Goal: Navigation & Orientation: Find specific page/section

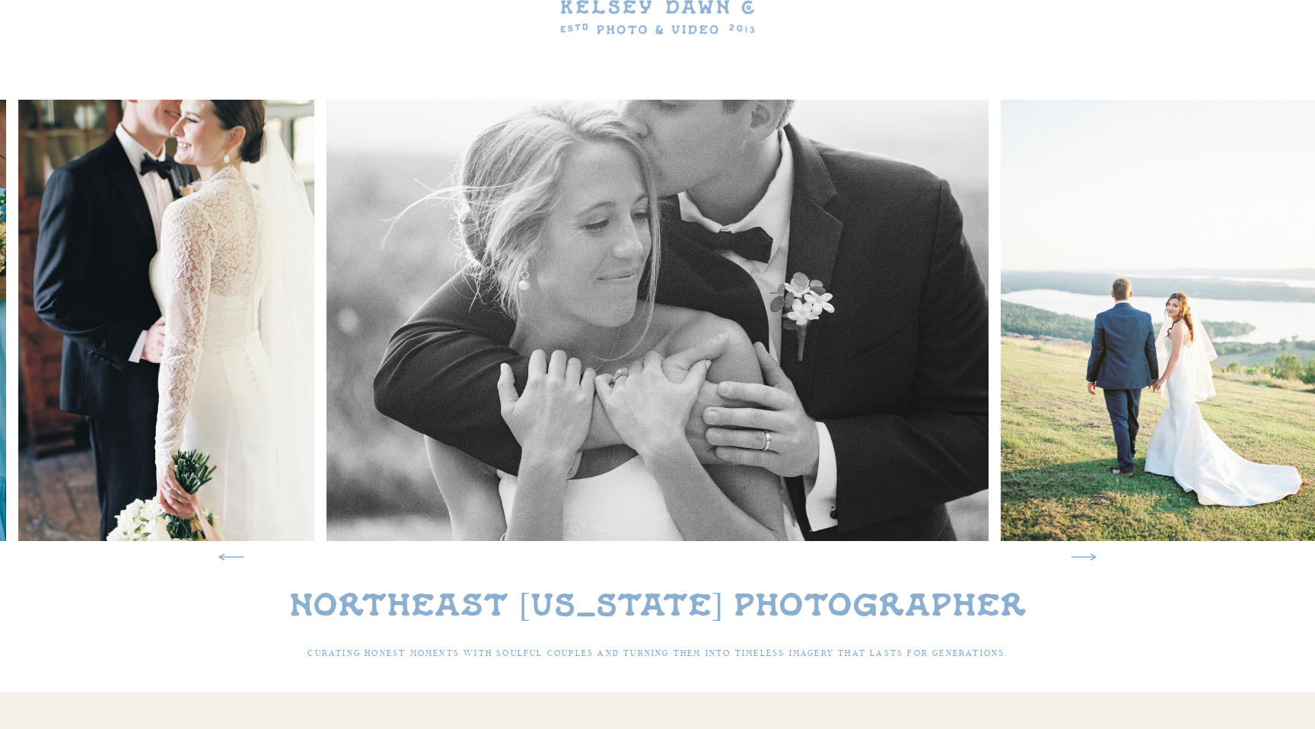
scroll to position [126, 0]
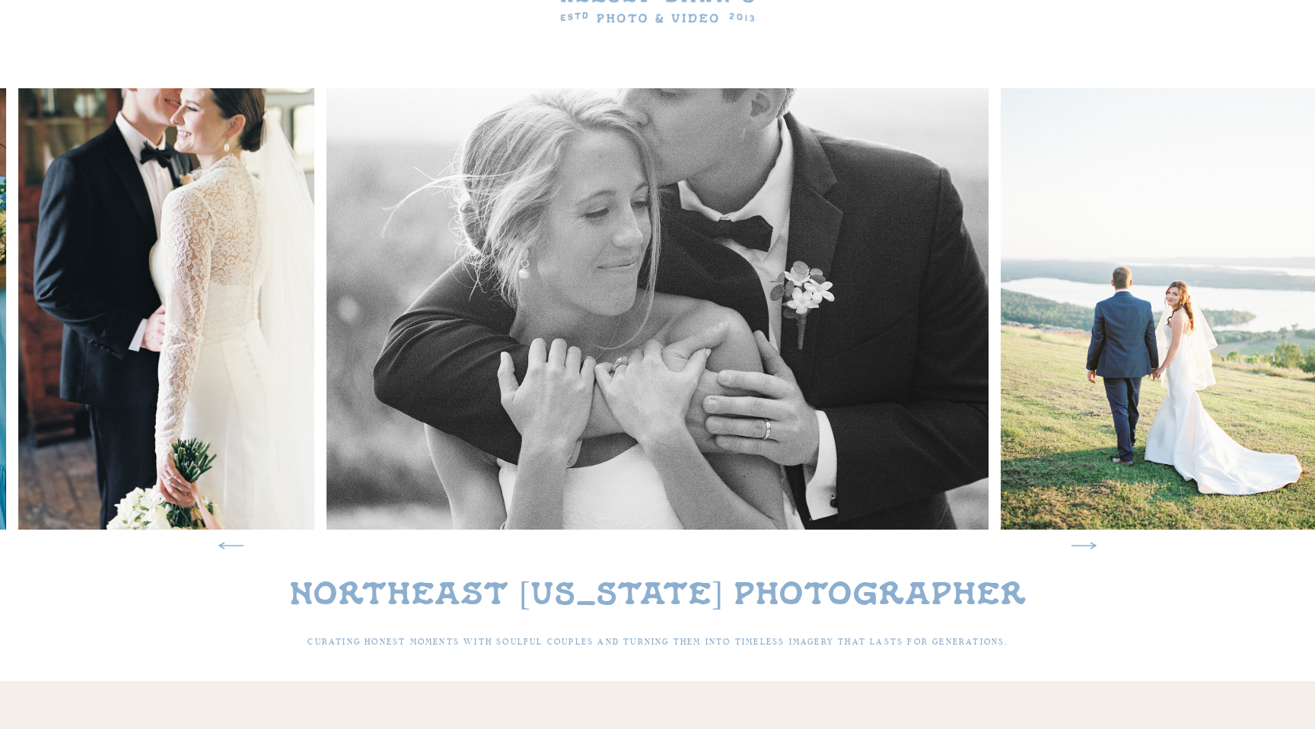
click at [1083, 548] on icon at bounding box center [1084, 546] width 32 height 32
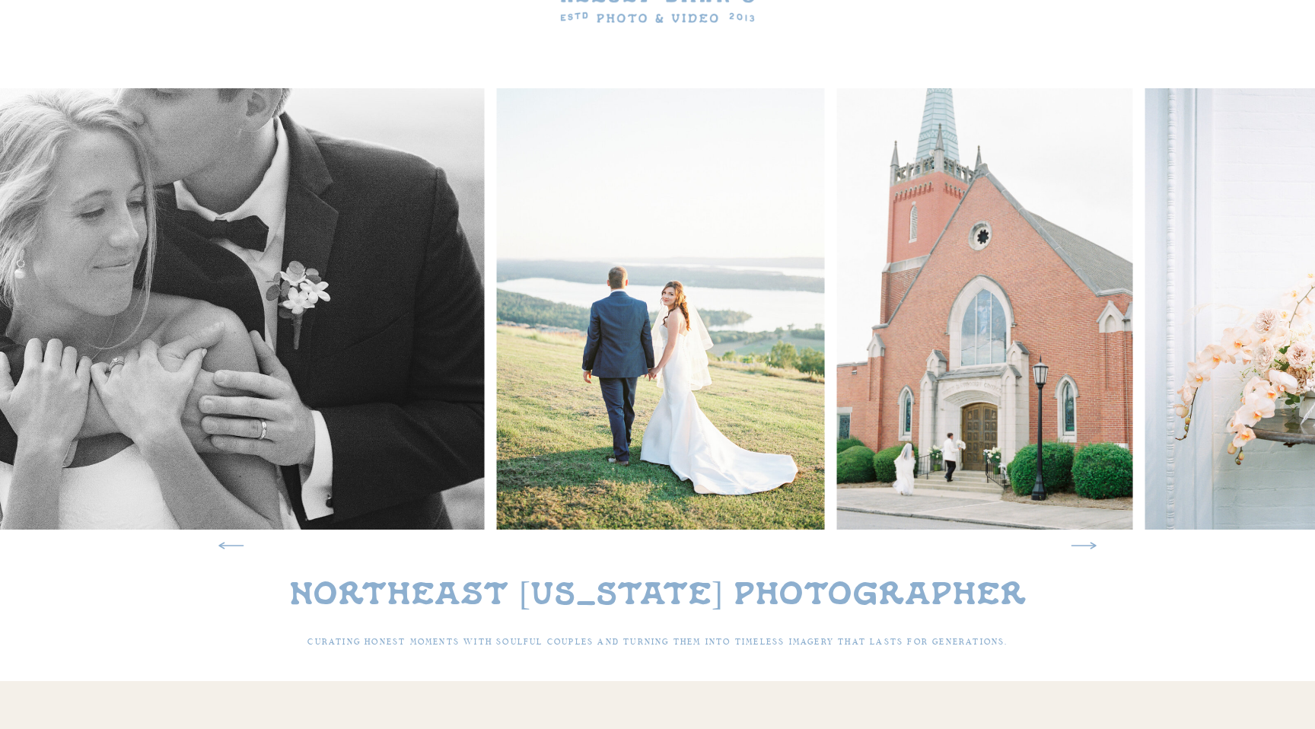
click at [1083, 548] on icon at bounding box center [1084, 546] width 32 height 32
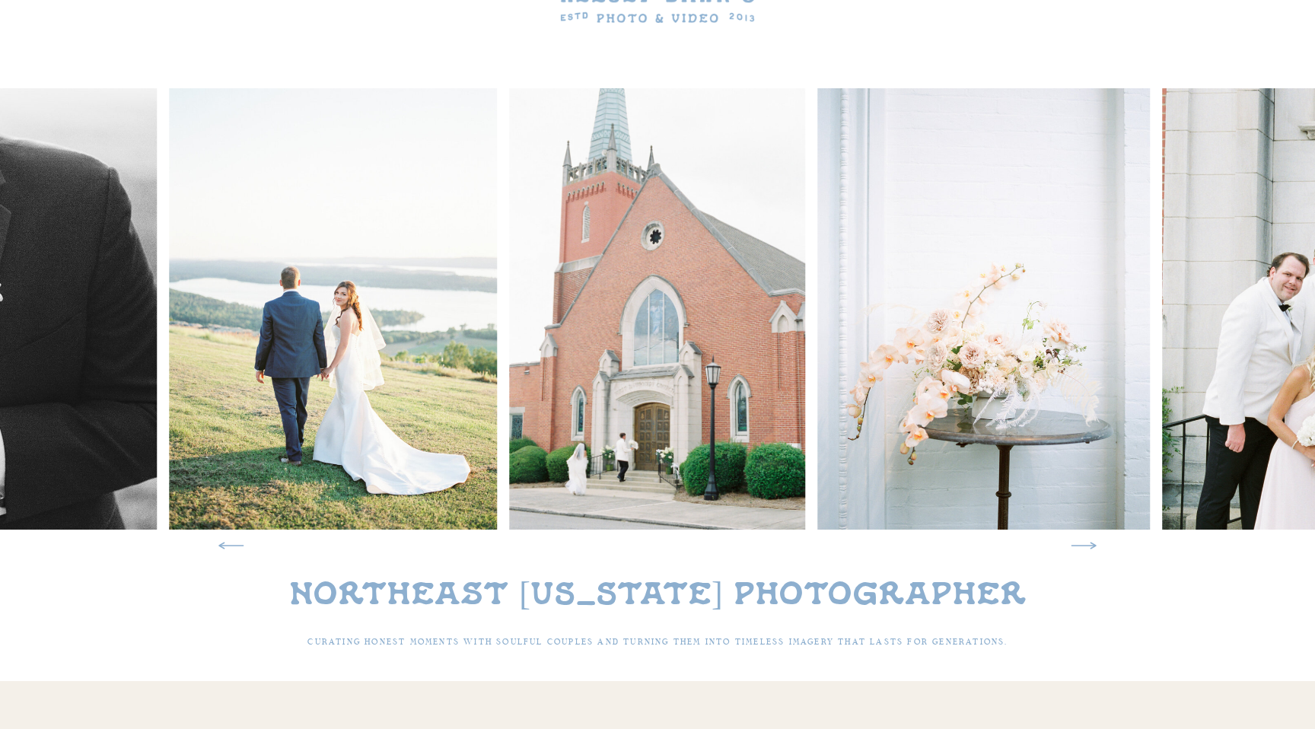
click at [1083, 548] on icon at bounding box center [1084, 546] width 32 height 32
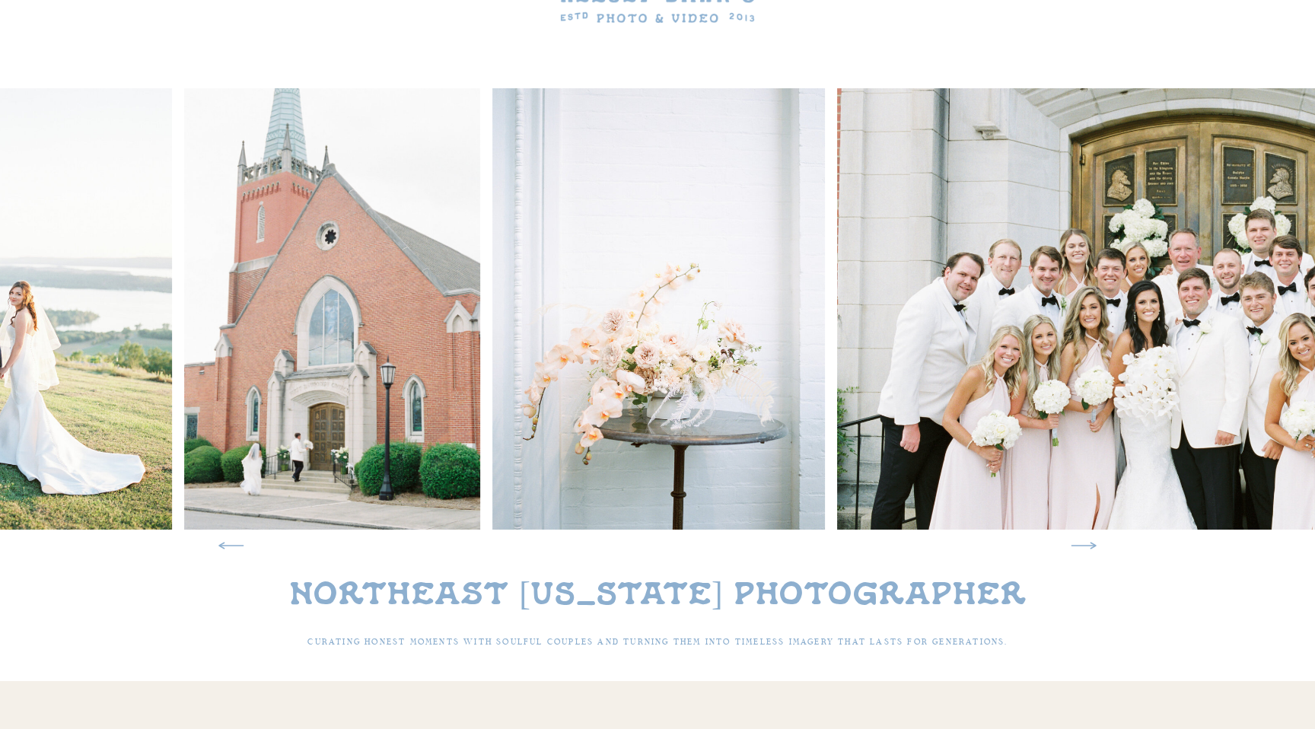
click at [1083, 548] on icon at bounding box center [1084, 546] width 32 height 32
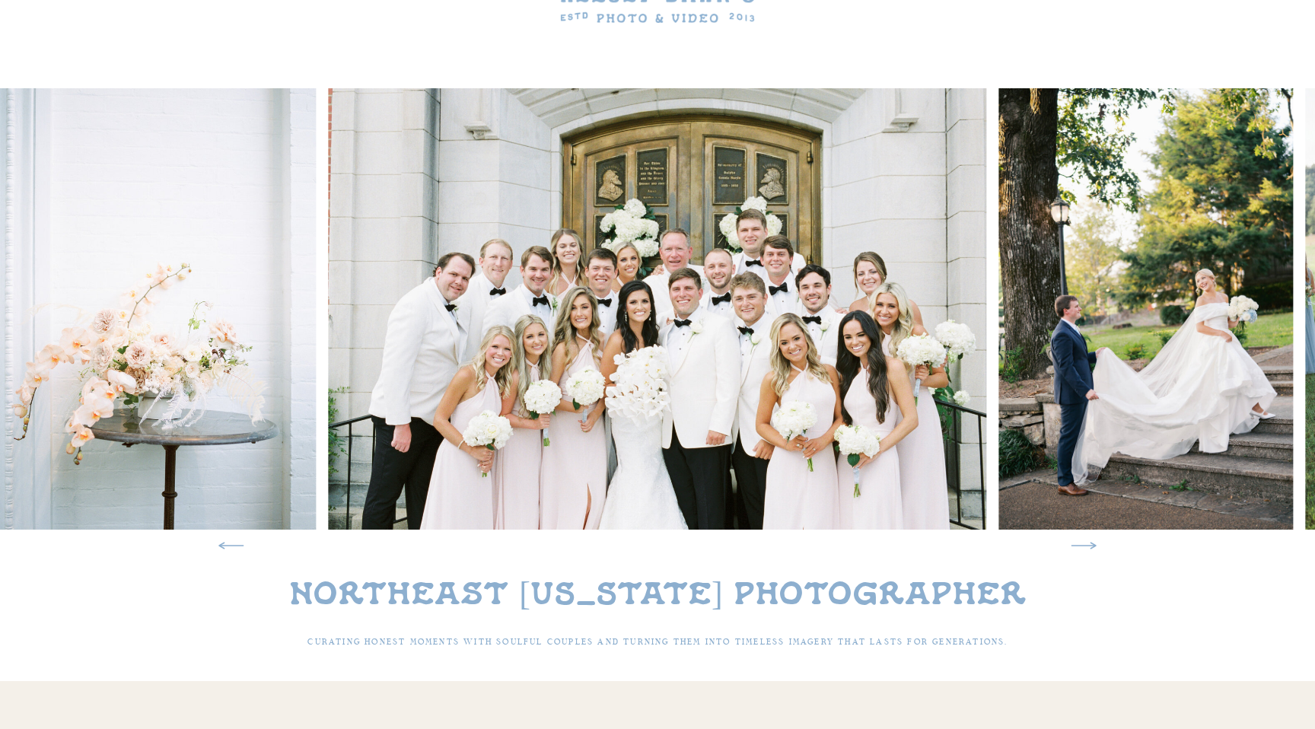
click at [1083, 548] on icon at bounding box center [1084, 546] width 32 height 32
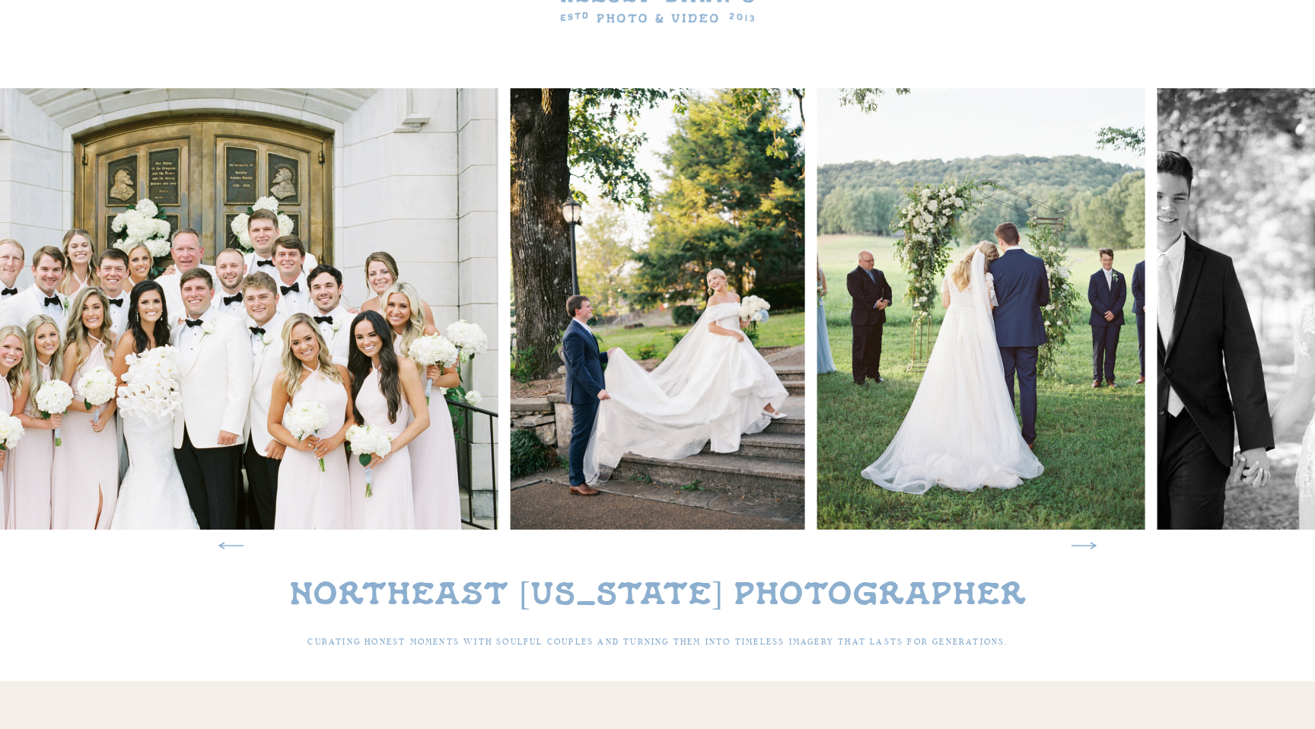
click at [1083, 548] on icon at bounding box center [1084, 546] width 32 height 32
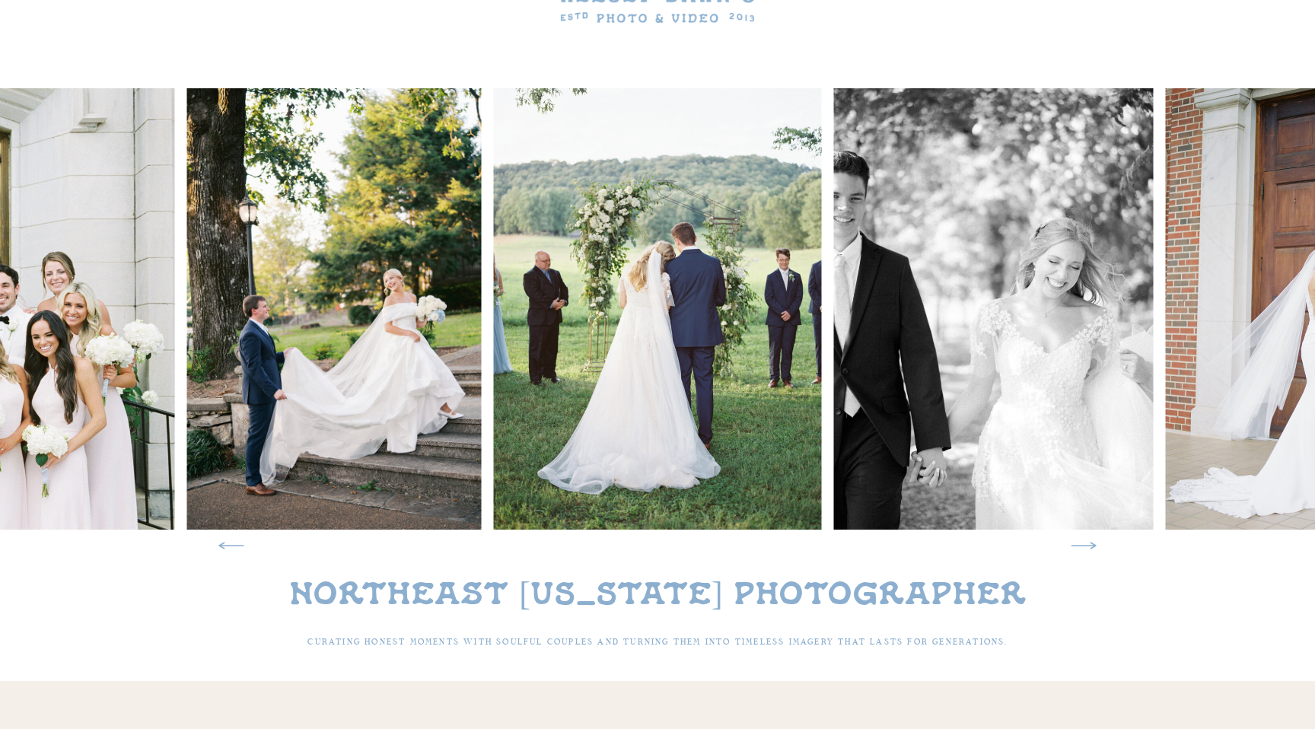
click at [1083, 548] on icon at bounding box center [1084, 546] width 32 height 32
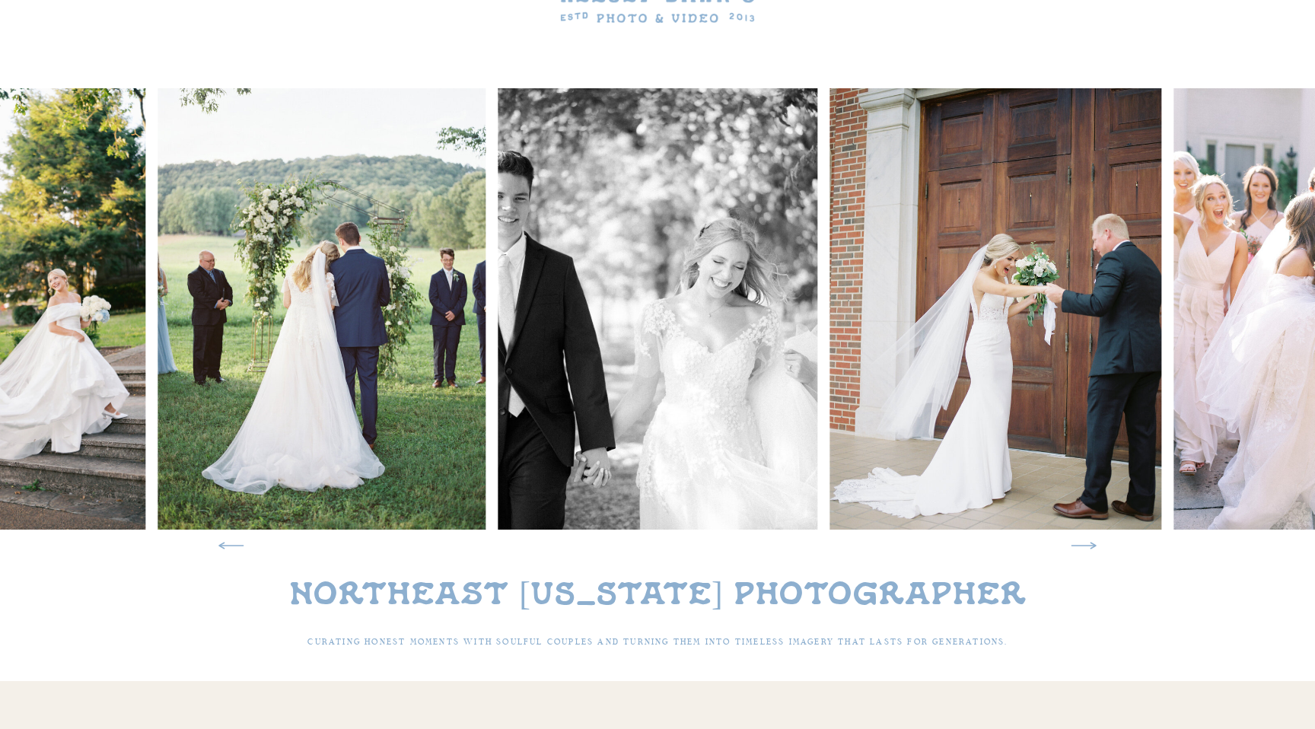
click at [1083, 548] on icon at bounding box center [1084, 546] width 32 height 32
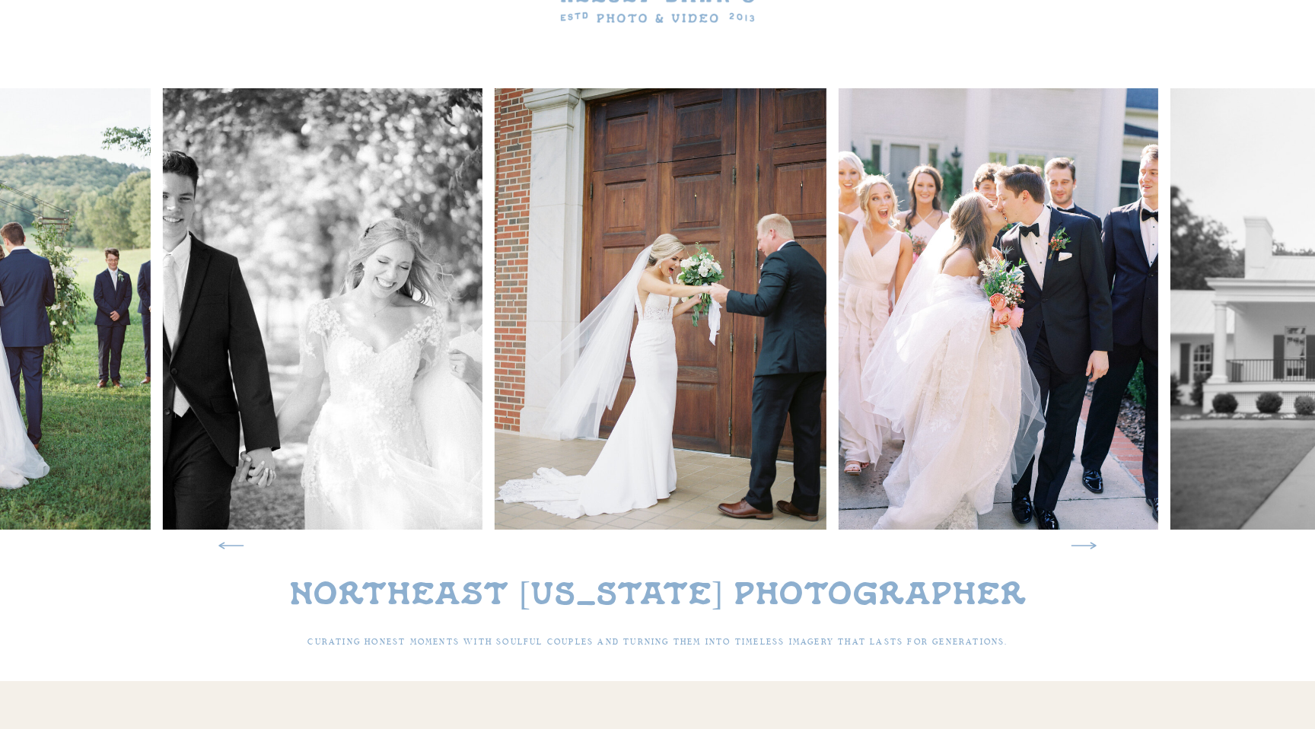
click at [1083, 548] on icon at bounding box center [1084, 546] width 32 height 32
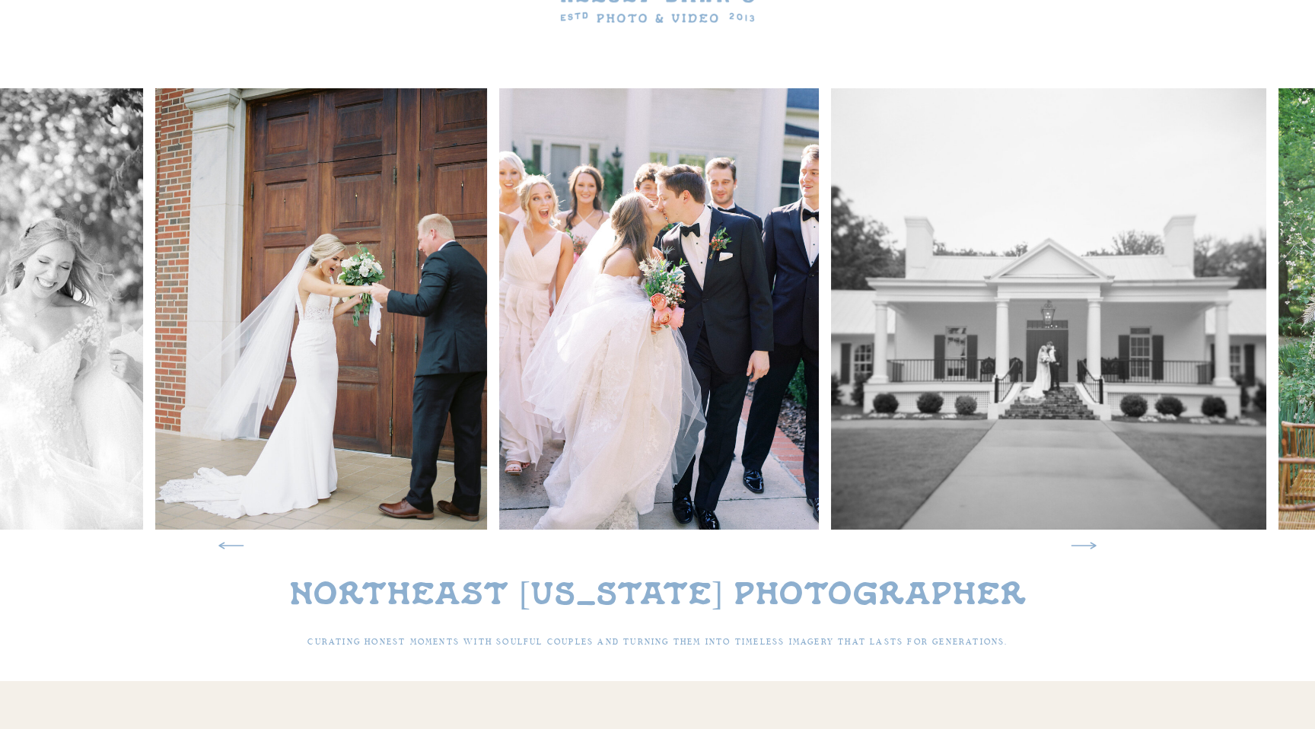
click at [1083, 548] on icon at bounding box center [1084, 546] width 32 height 32
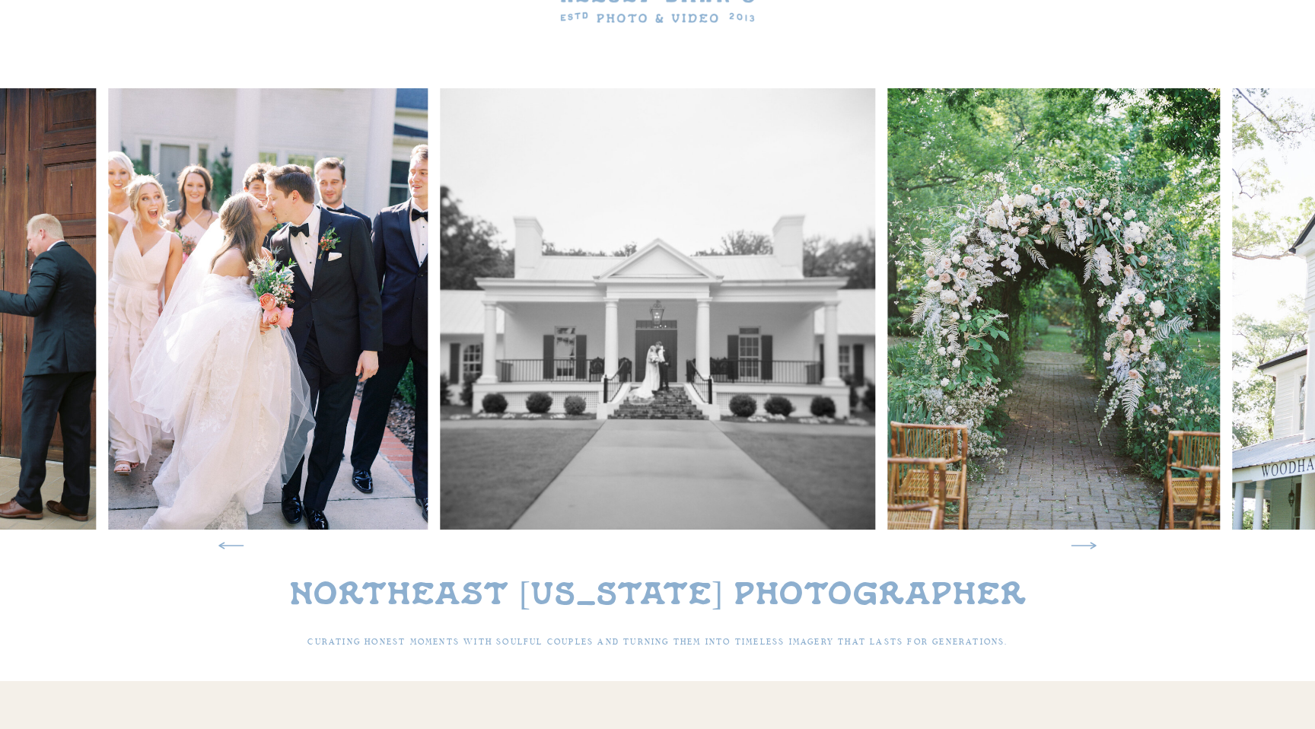
click at [1083, 548] on icon at bounding box center [1084, 546] width 32 height 32
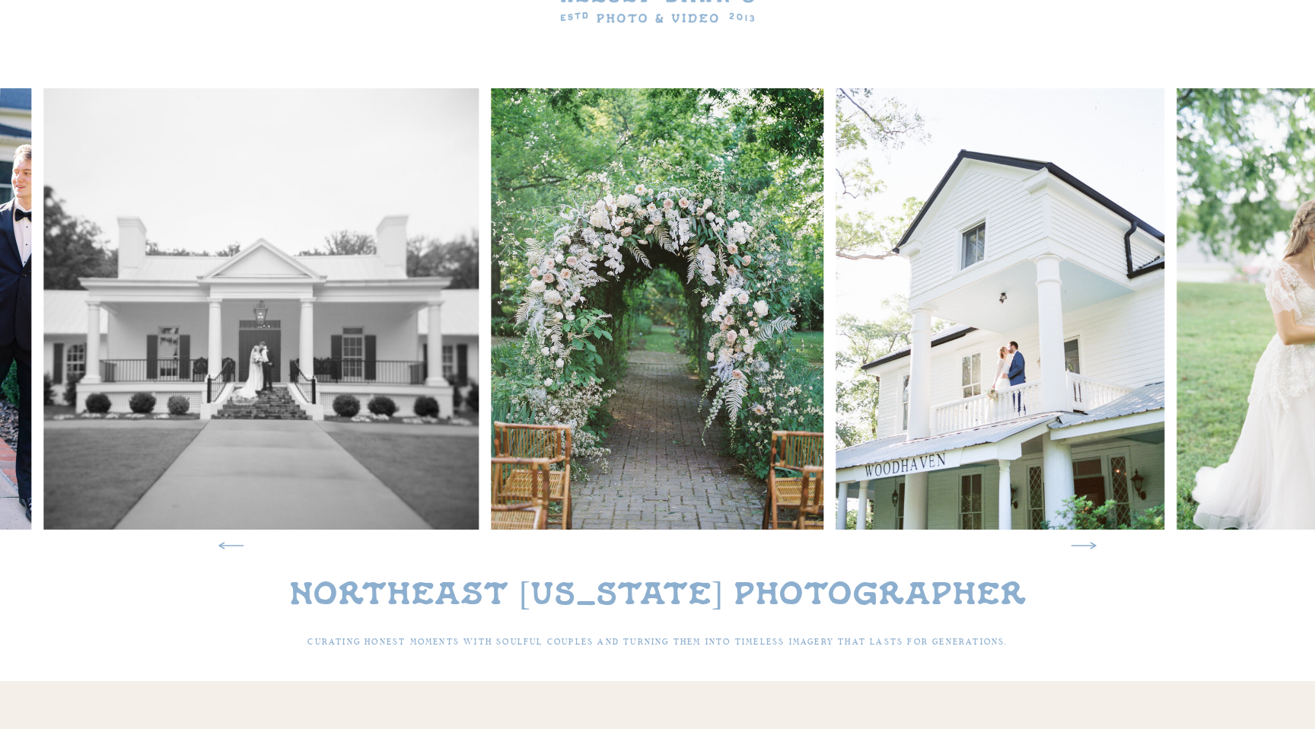
click at [1083, 548] on icon at bounding box center [1084, 546] width 32 height 32
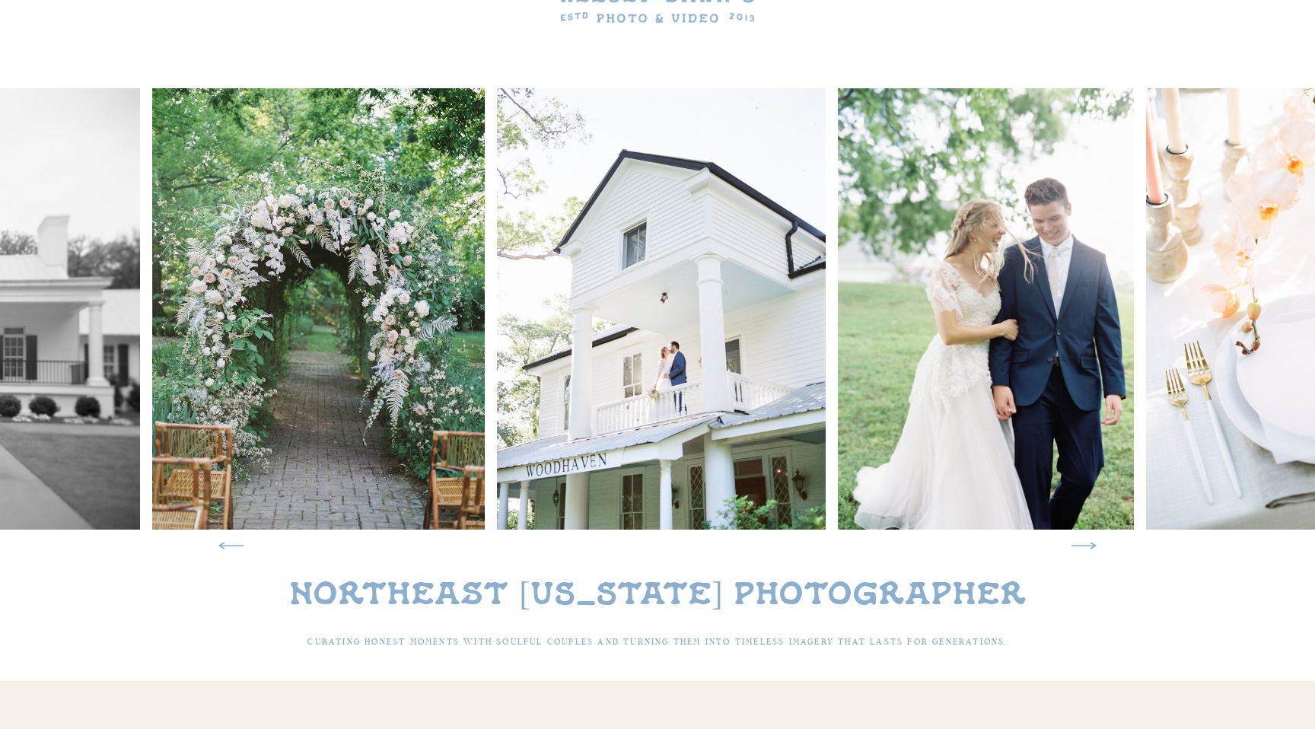
click at [1083, 548] on icon at bounding box center [1084, 546] width 32 height 32
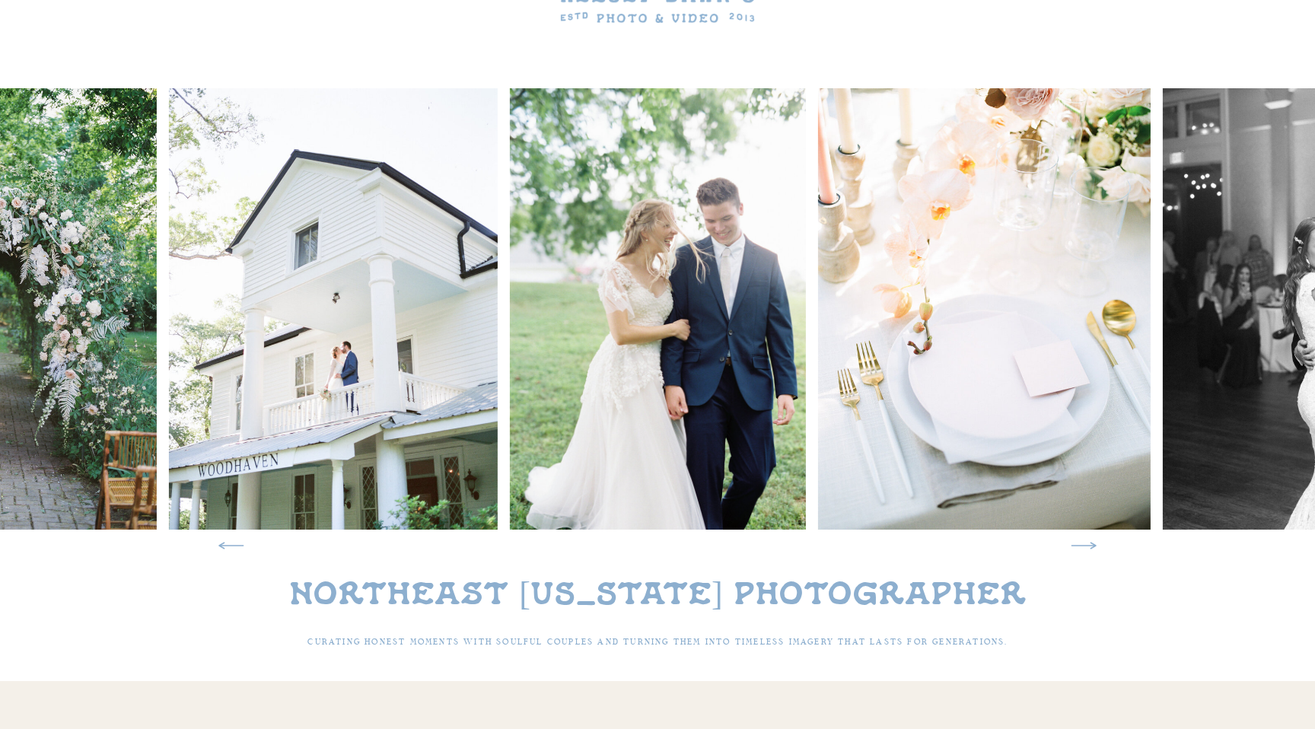
click at [1083, 548] on icon at bounding box center [1084, 546] width 32 height 32
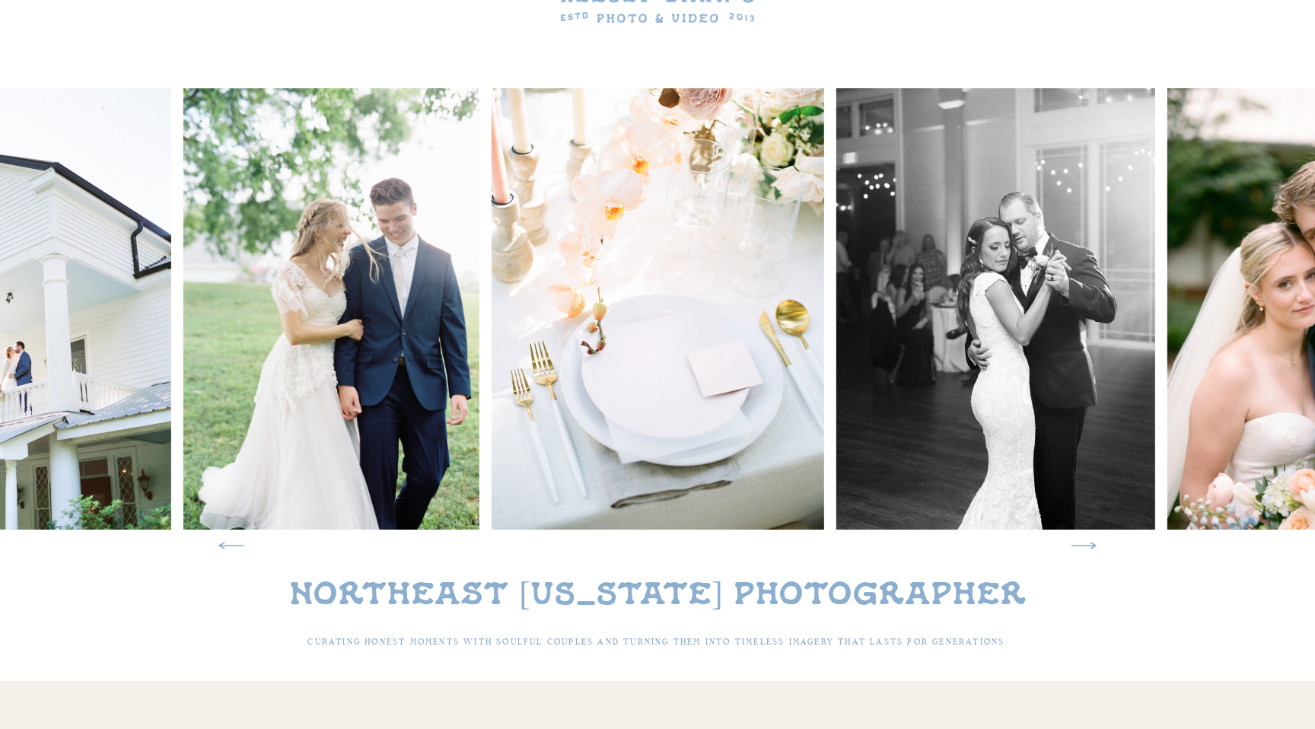
click at [1083, 548] on icon at bounding box center [1084, 546] width 32 height 32
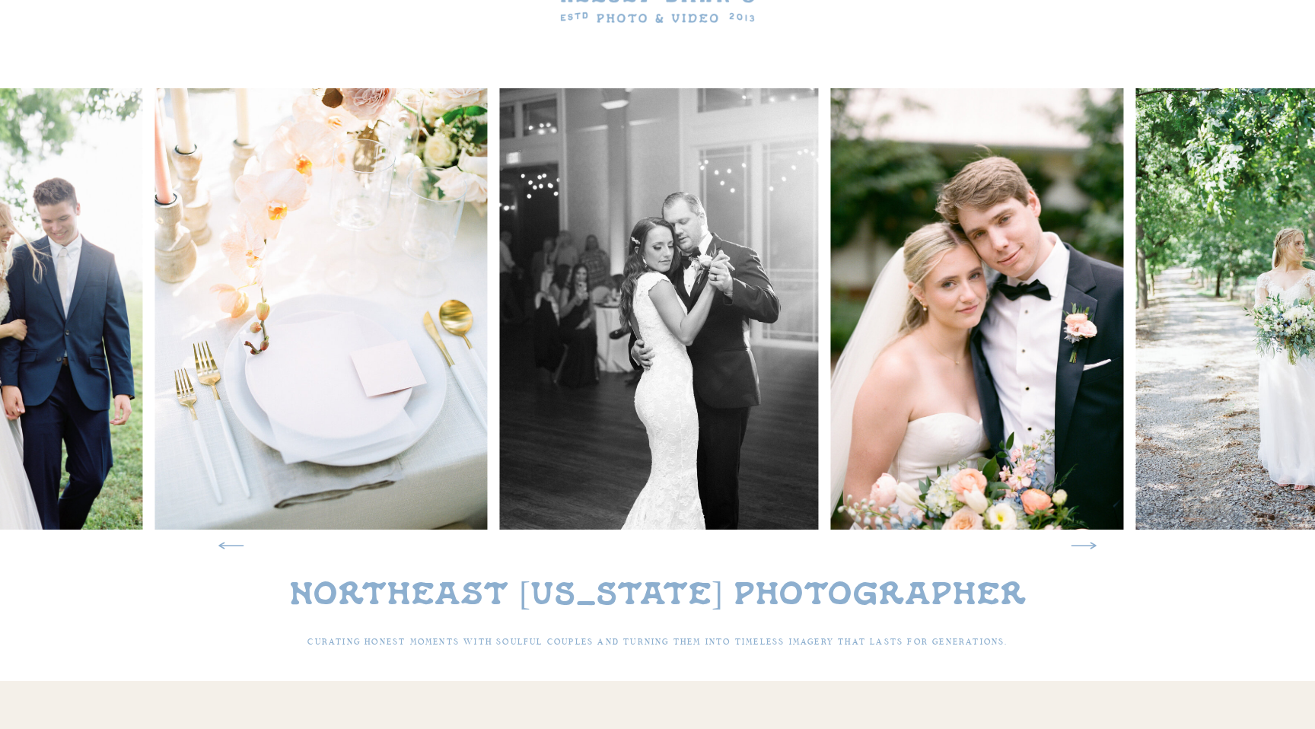
click at [1083, 548] on icon at bounding box center [1084, 546] width 32 height 32
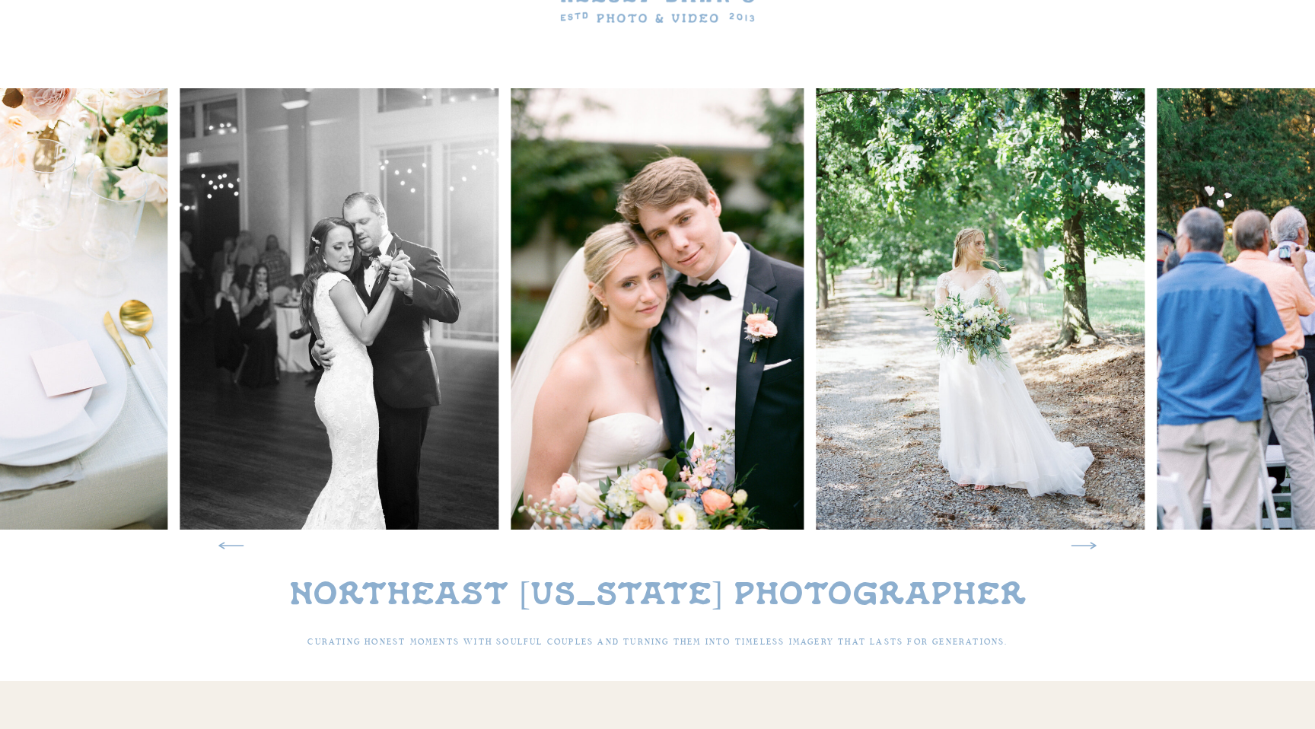
click at [1083, 548] on icon at bounding box center [1084, 546] width 32 height 32
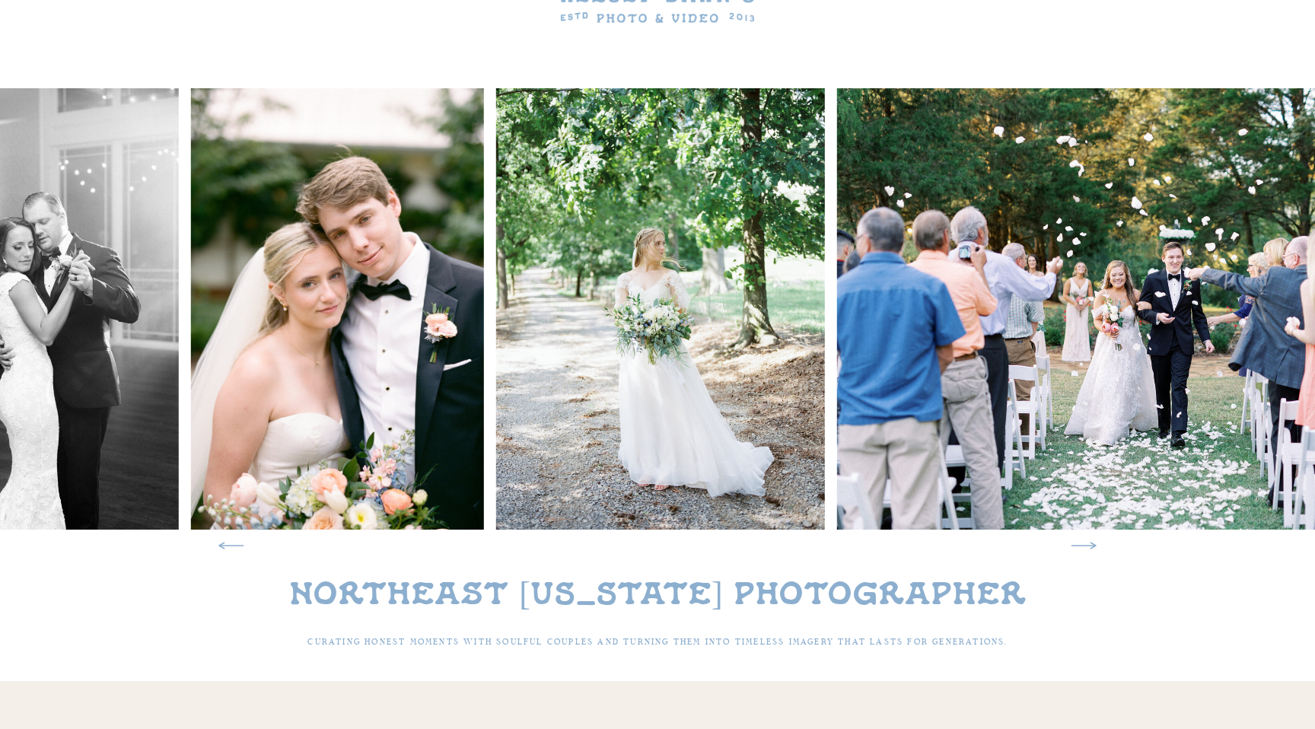
click at [1083, 548] on icon at bounding box center [1084, 546] width 32 height 32
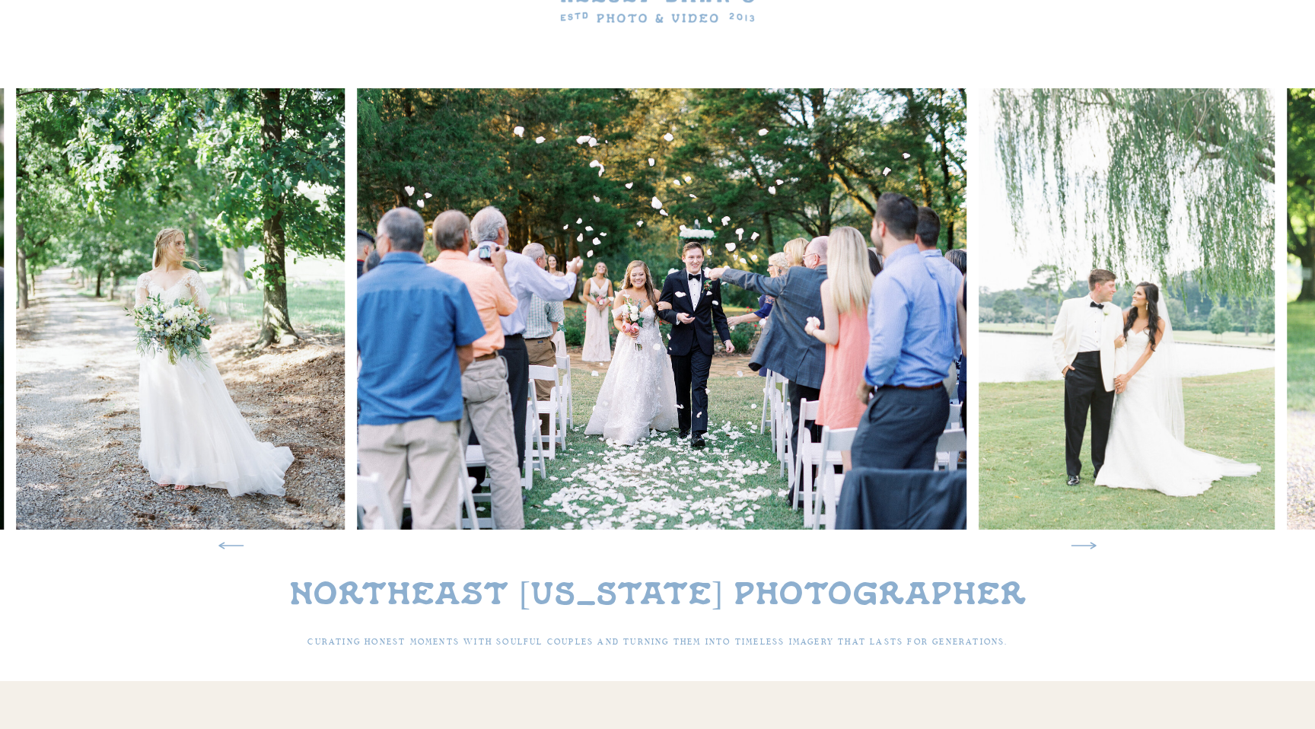
click at [1083, 548] on icon at bounding box center [1084, 546] width 32 height 32
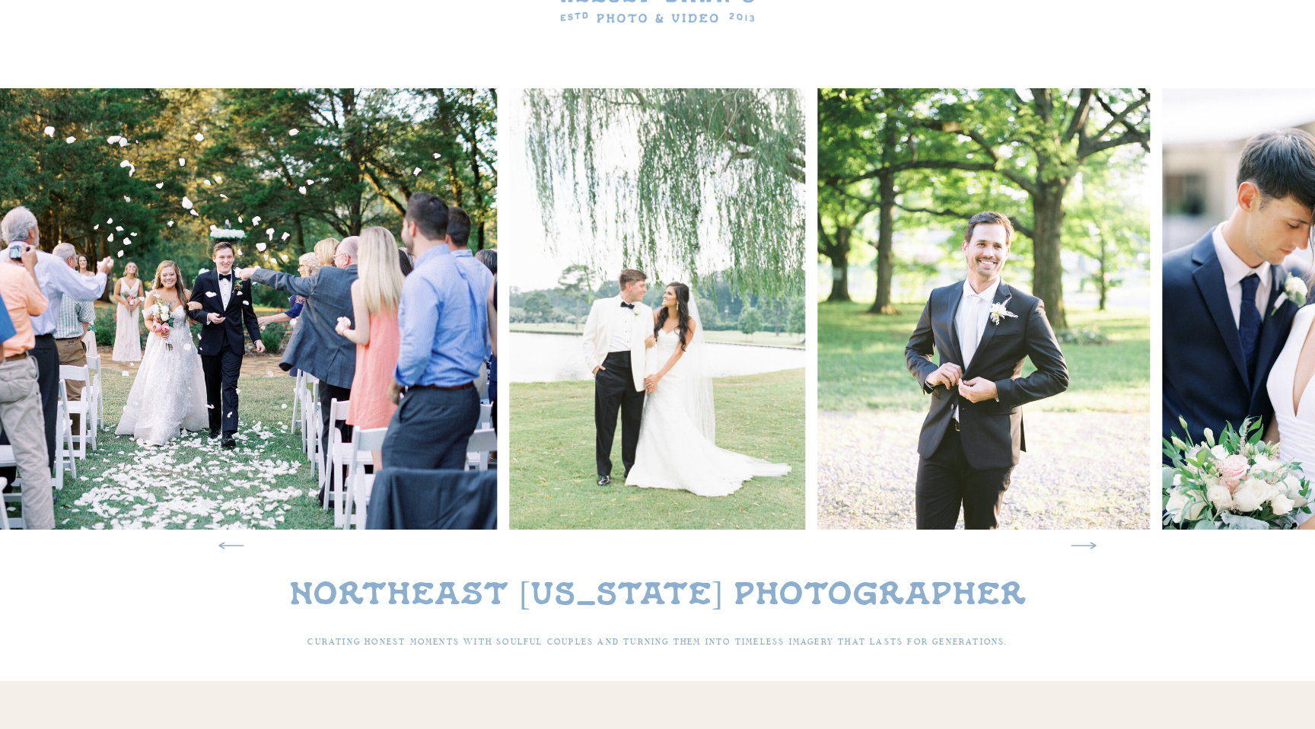
click at [1083, 548] on icon at bounding box center [1084, 546] width 32 height 32
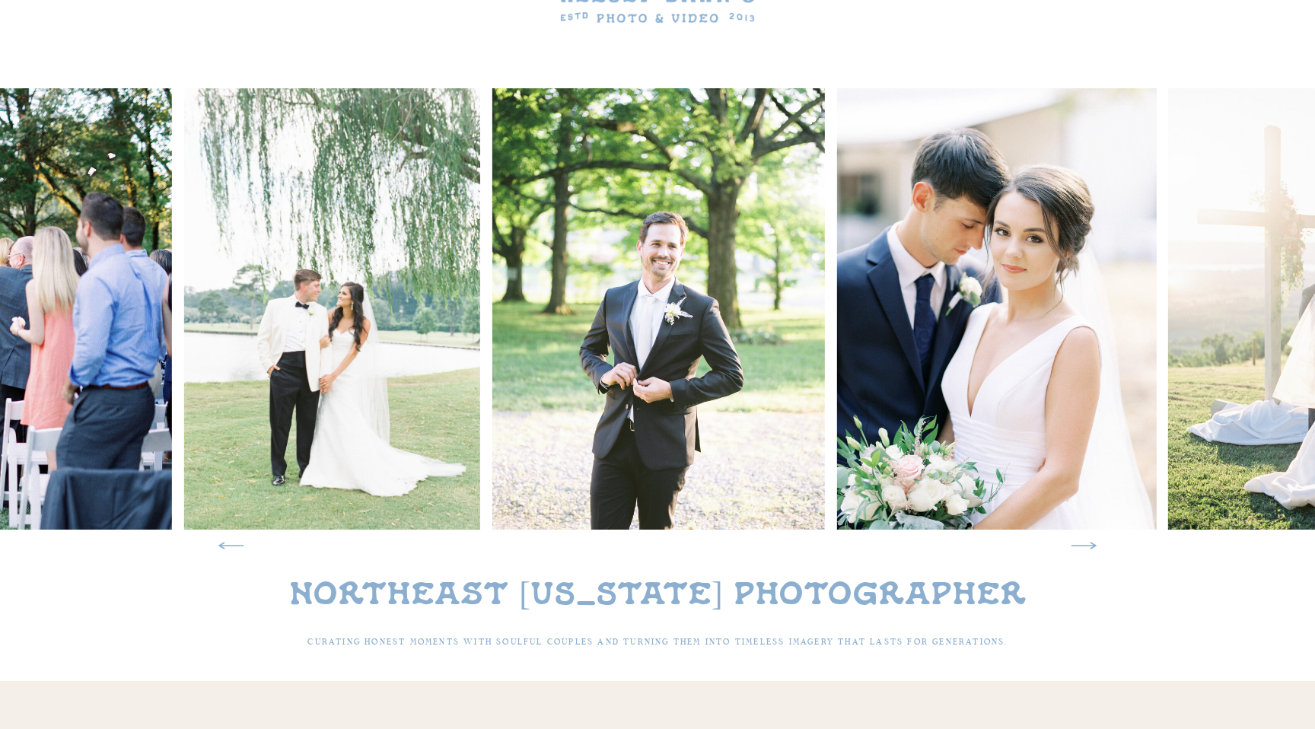
click at [1083, 548] on icon at bounding box center [1084, 546] width 32 height 32
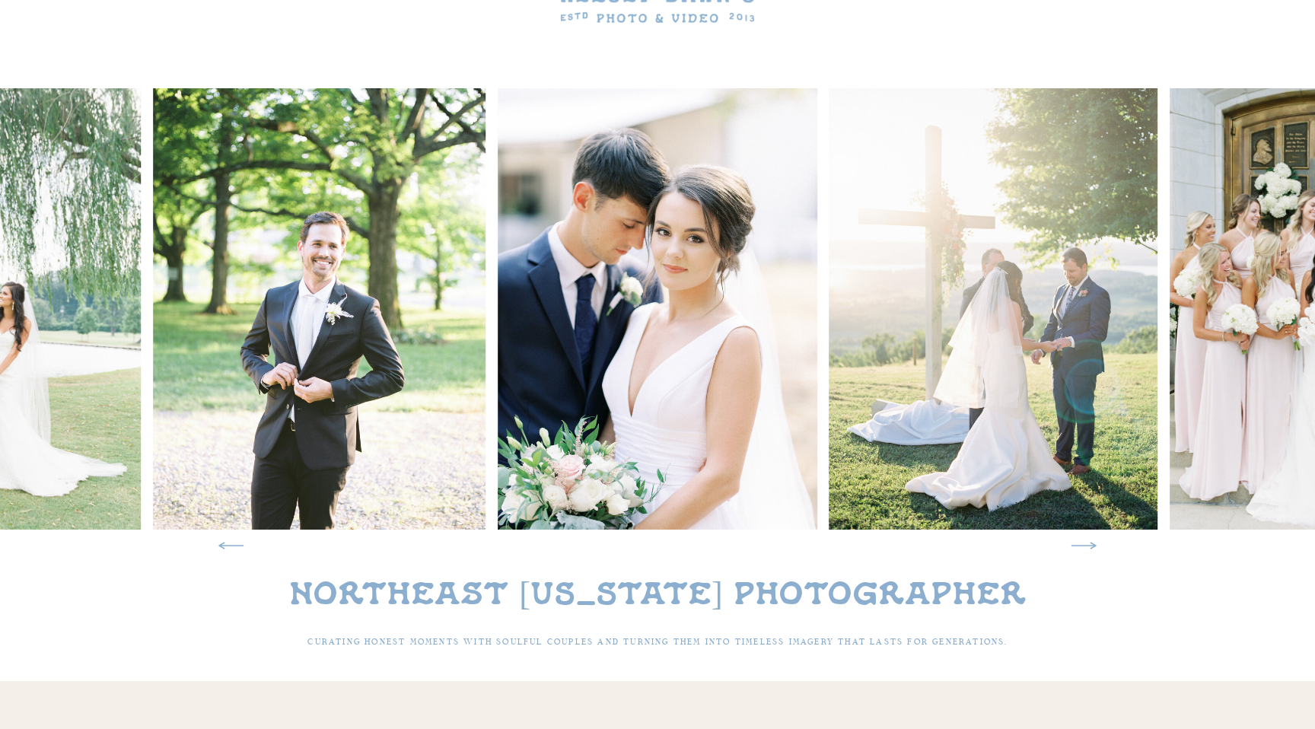
click at [1083, 548] on icon at bounding box center [1084, 546] width 32 height 32
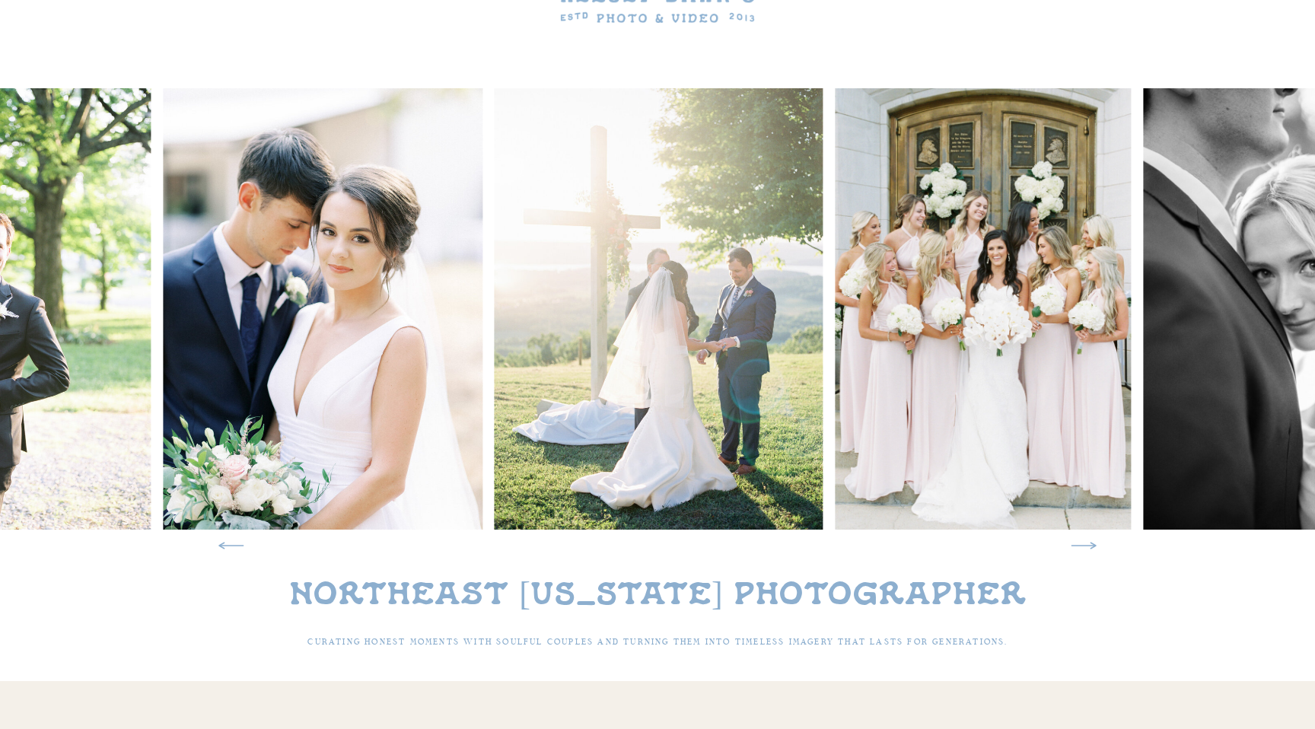
click at [1083, 548] on icon at bounding box center [1084, 546] width 32 height 32
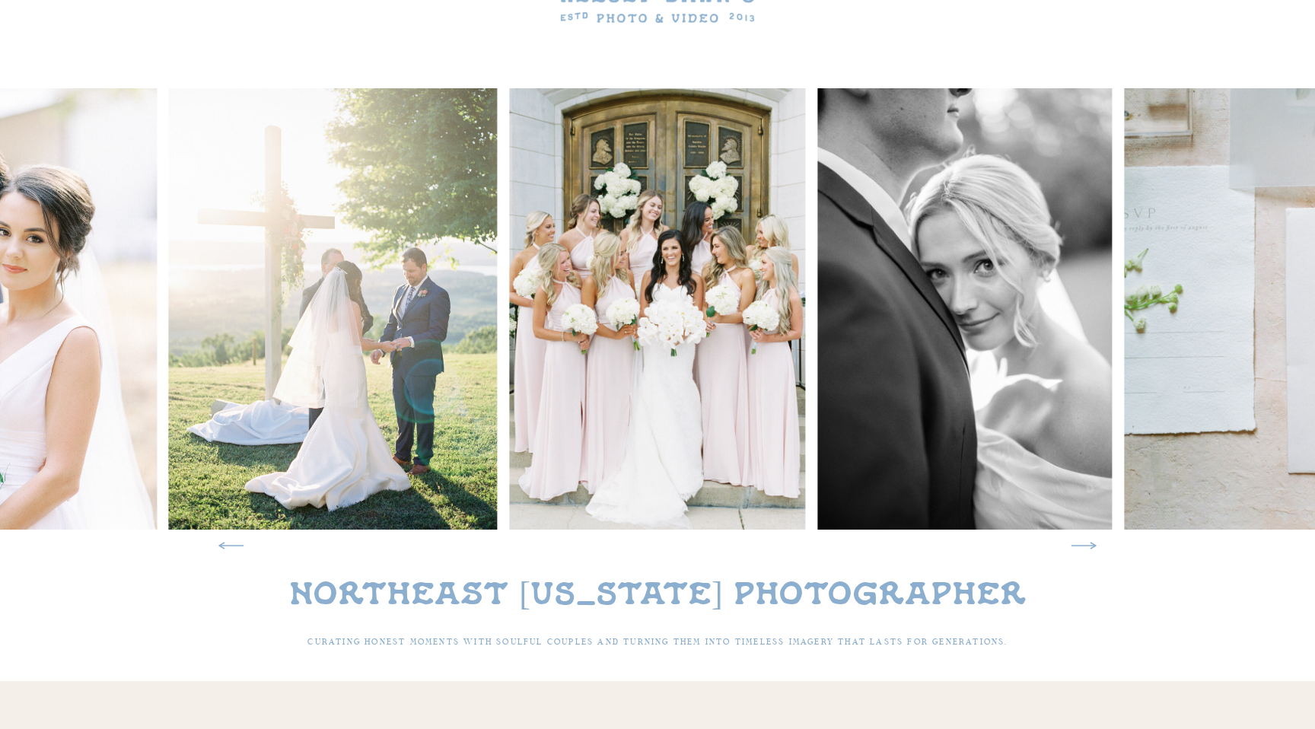
click at [1083, 548] on icon at bounding box center [1084, 546] width 32 height 32
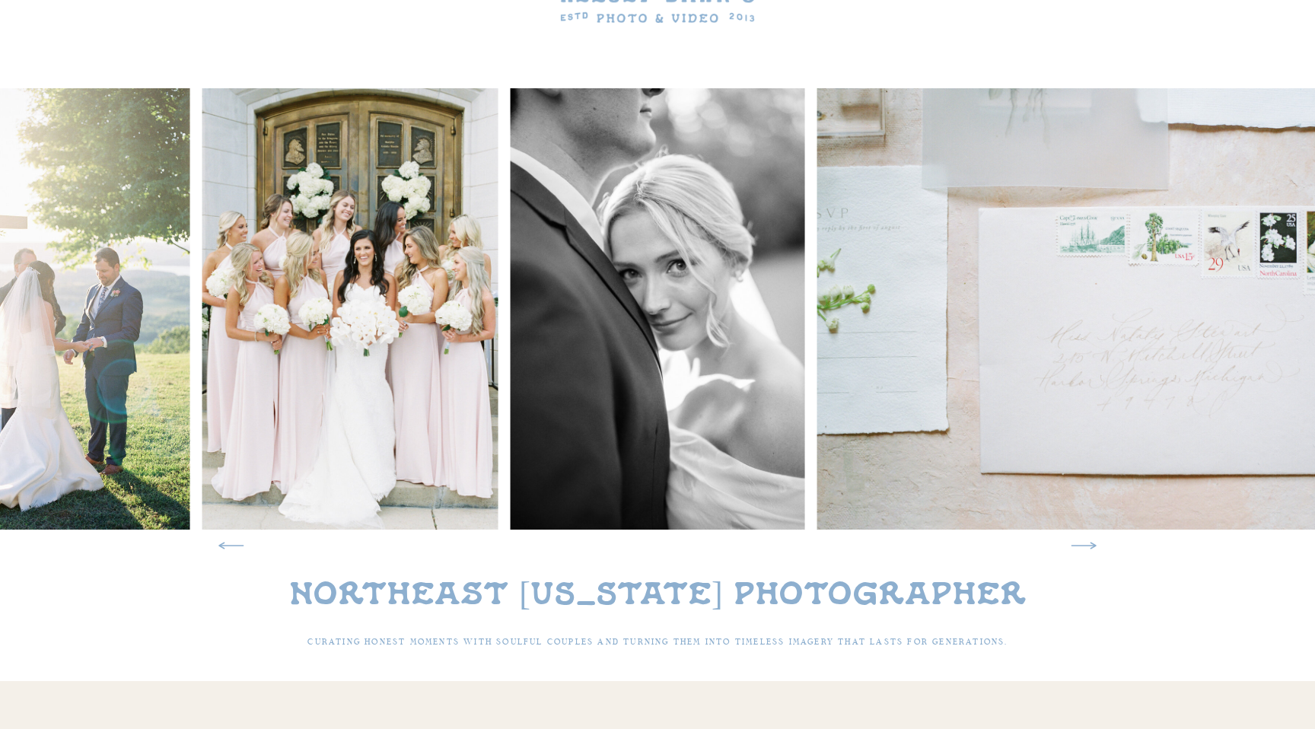
click at [1083, 548] on icon at bounding box center [1084, 546] width 32 height 32
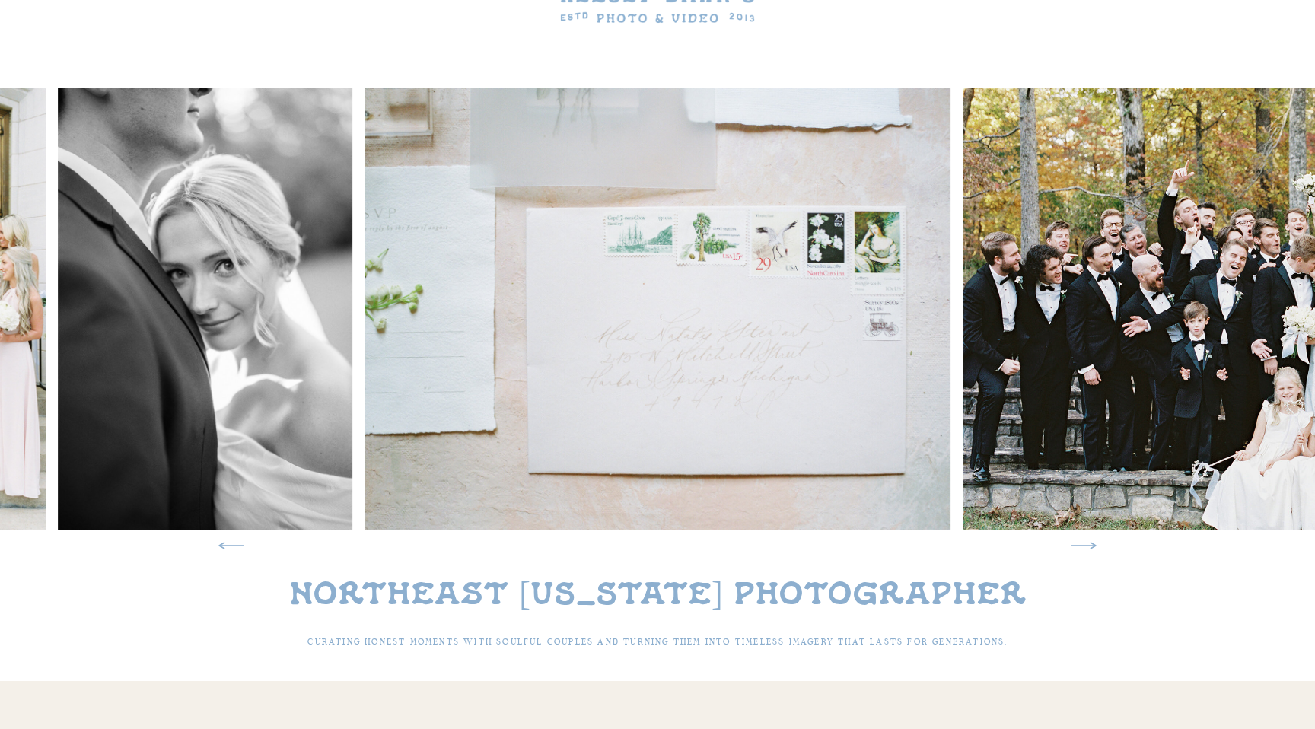
click at [1083, 548] on icon at bounding box center [1084, 546] width 32 height 32
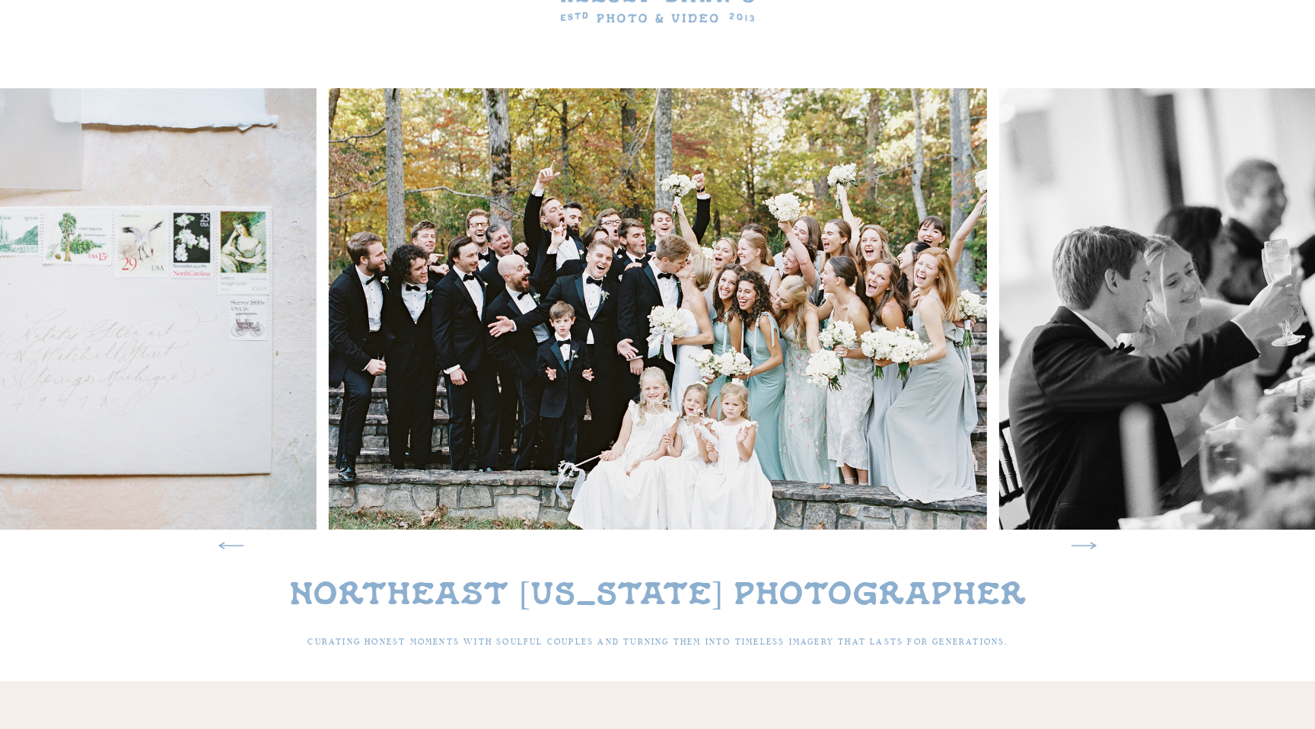
click at [1083, 548] on icon at bounding box center [1084, 546] width 32 height 32
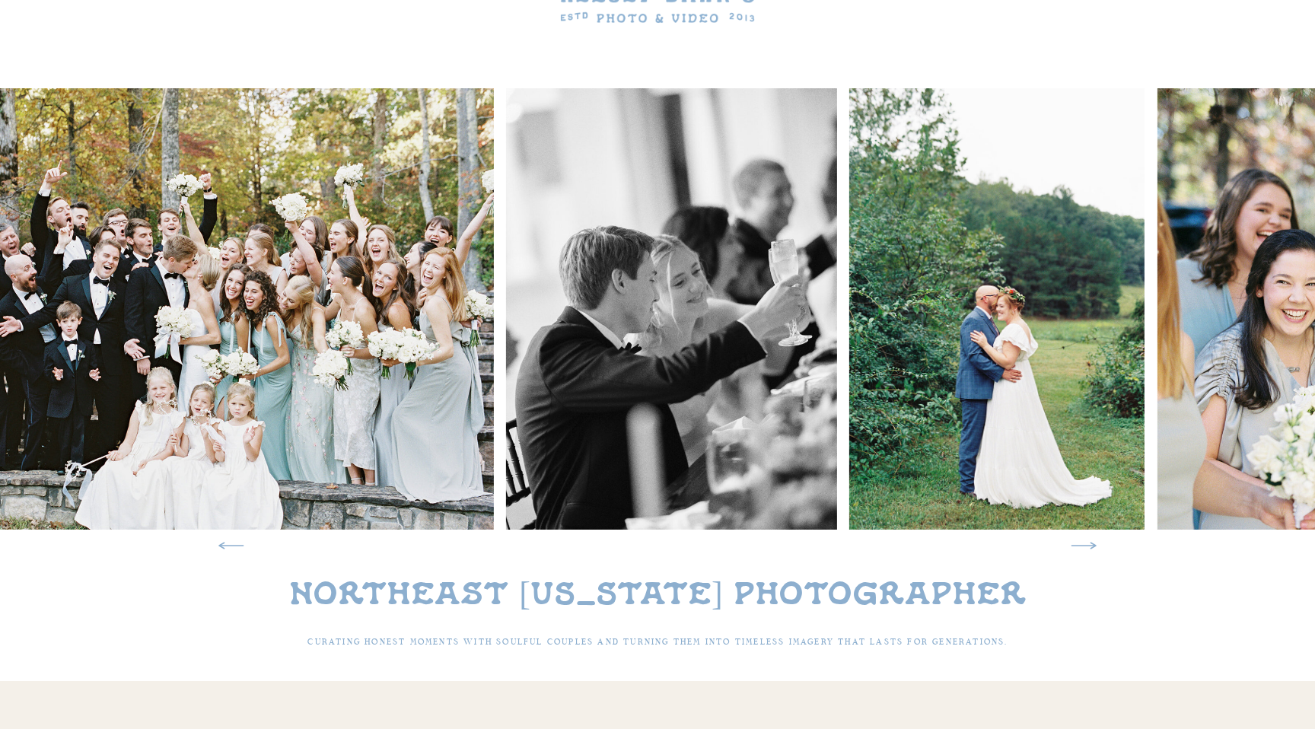
click at [1083, 548] on icon at bounding box center [1084, 546] width 32 height 32
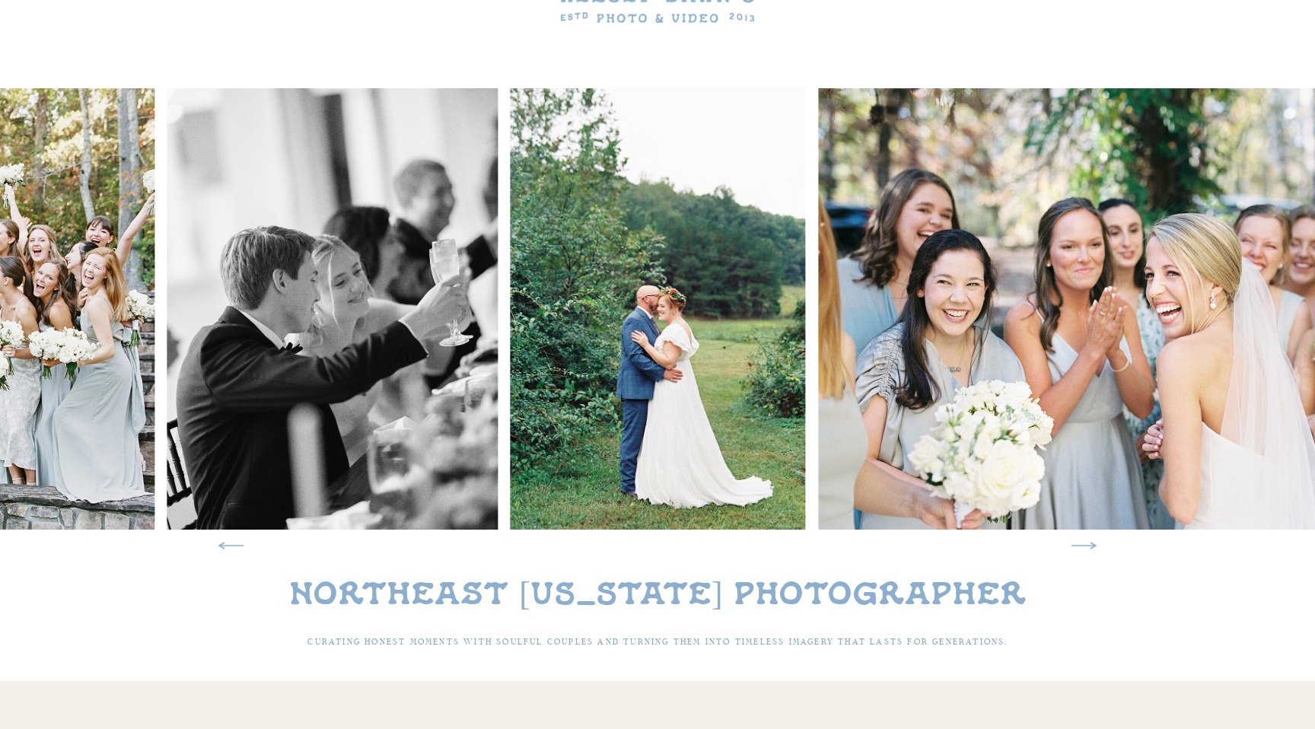
click at [1083, 548] on icon at bounding box center [1084, 546] width 32 height 32
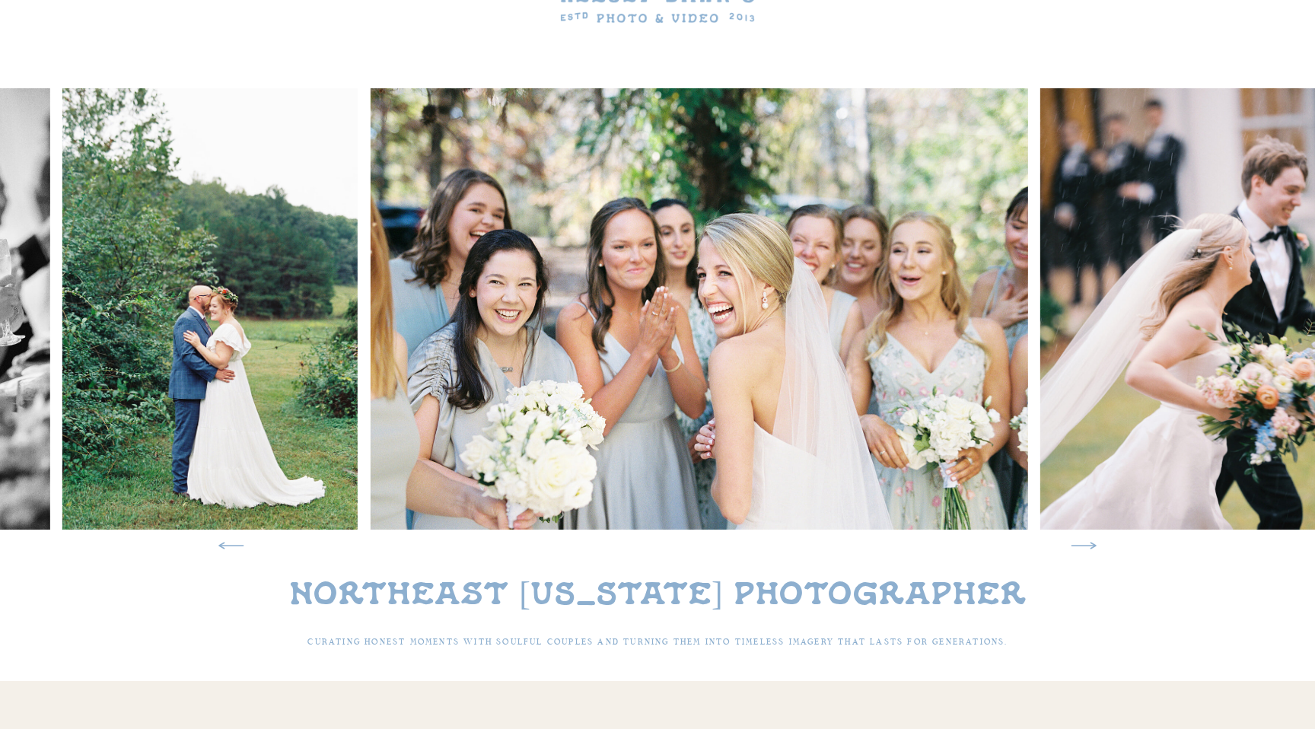
click at [1083, 548] on icon at bounding box center [1084, 546] width 32 height 32
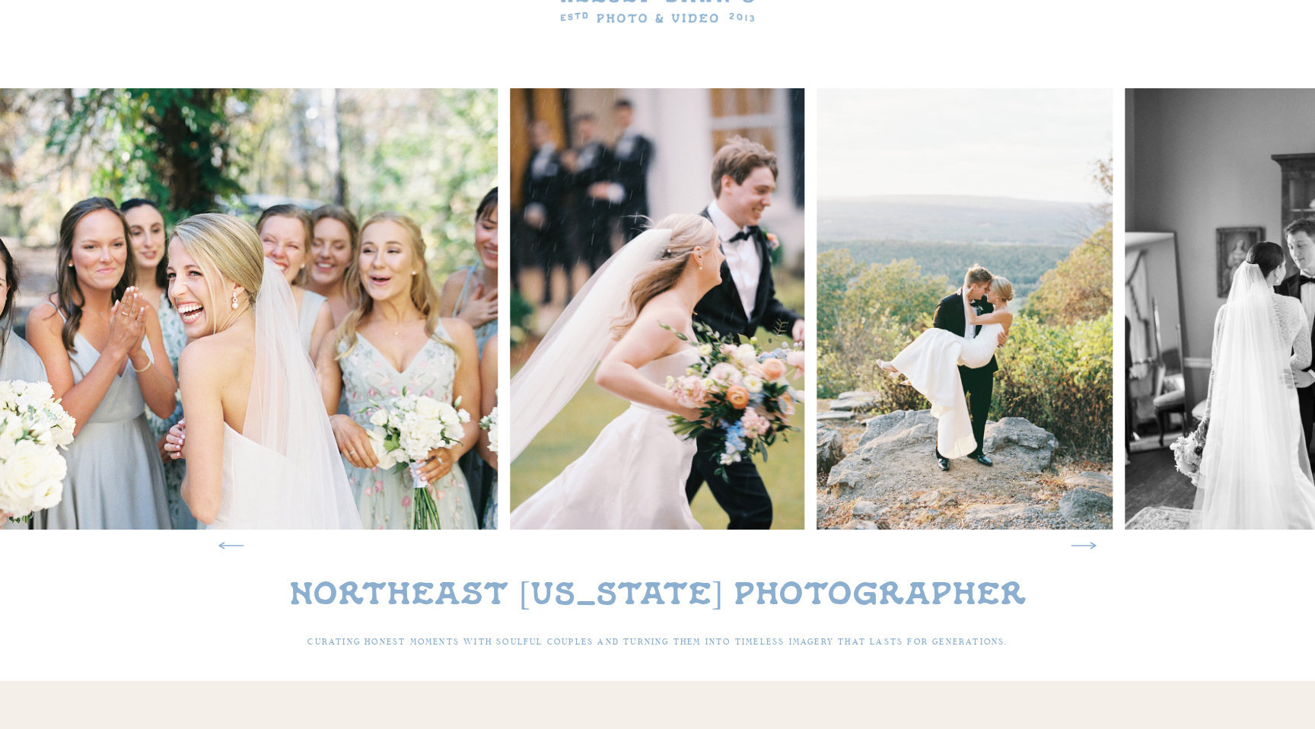
click at [1083, 548] on icon at bounding box center [1084, 546] width 32 height 32
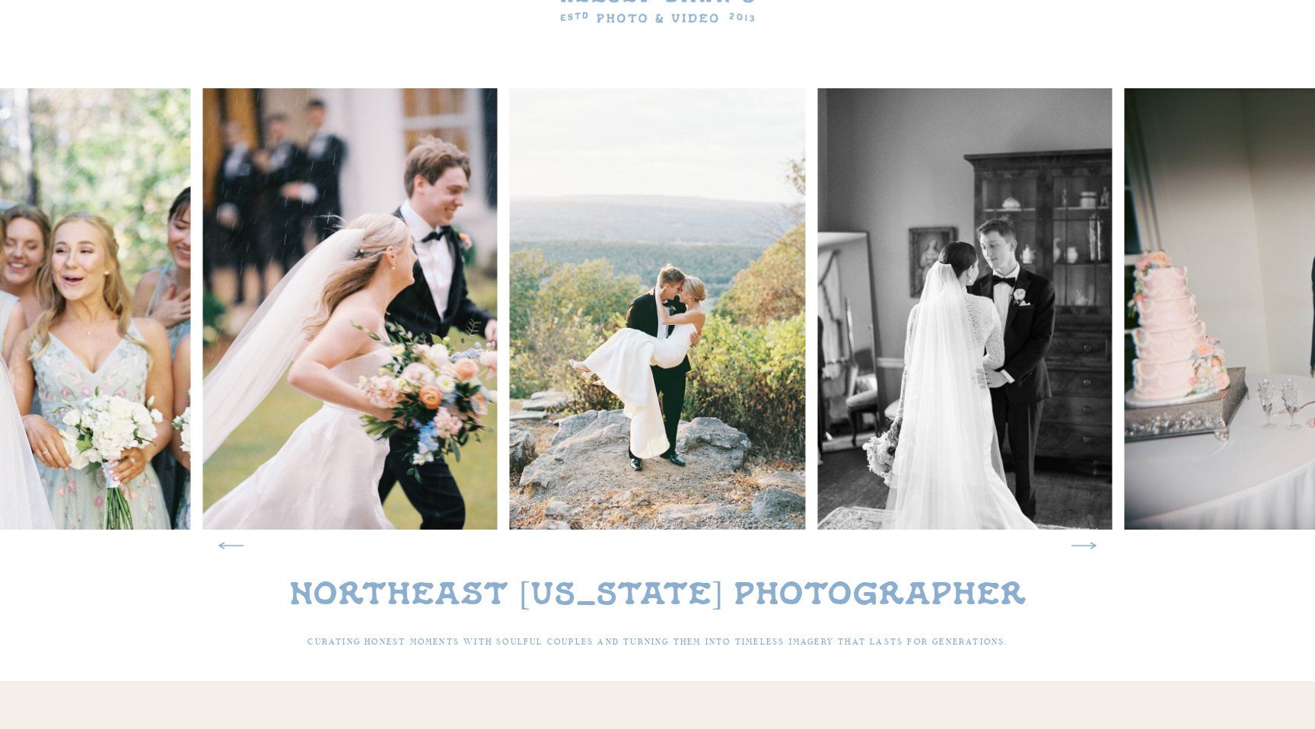
click at [1083, 548] on icon at bounding box center [1084, 546] width 32 height 32
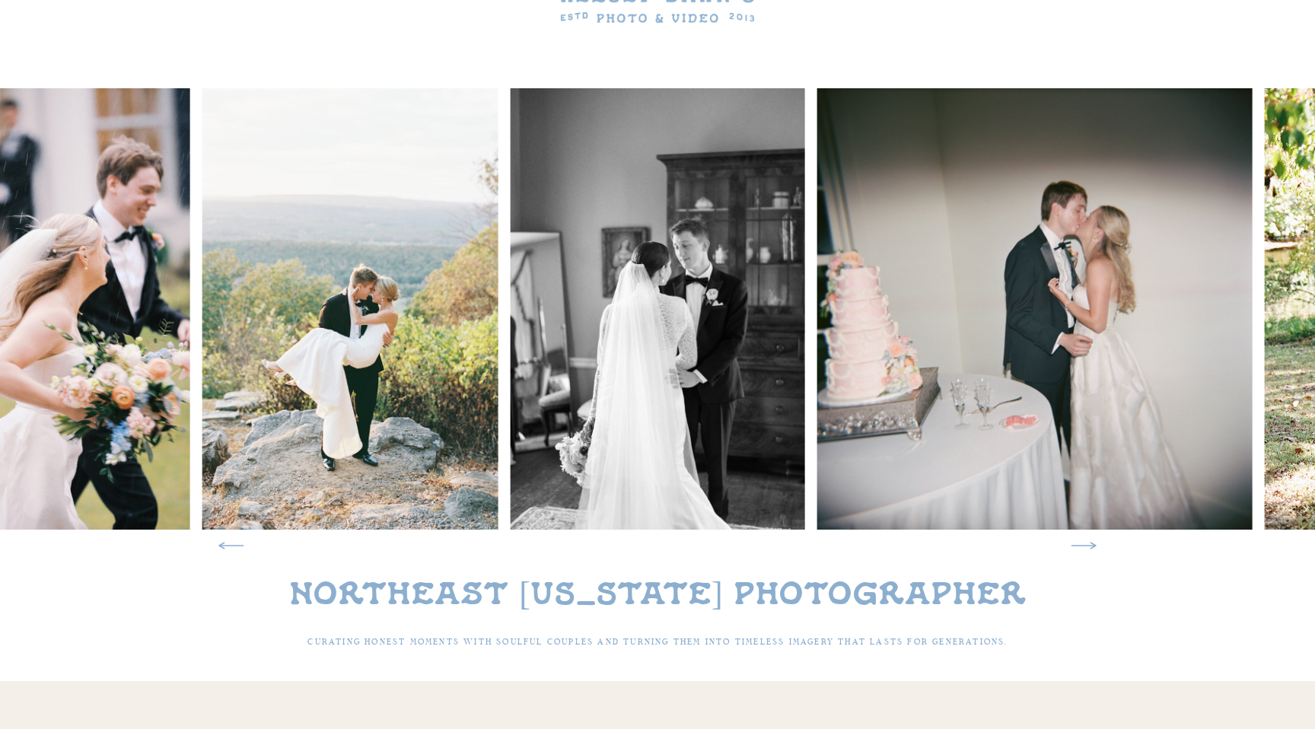
click at [1083, 548] on icon at bounding box center [1084, 546] width 32 height 32
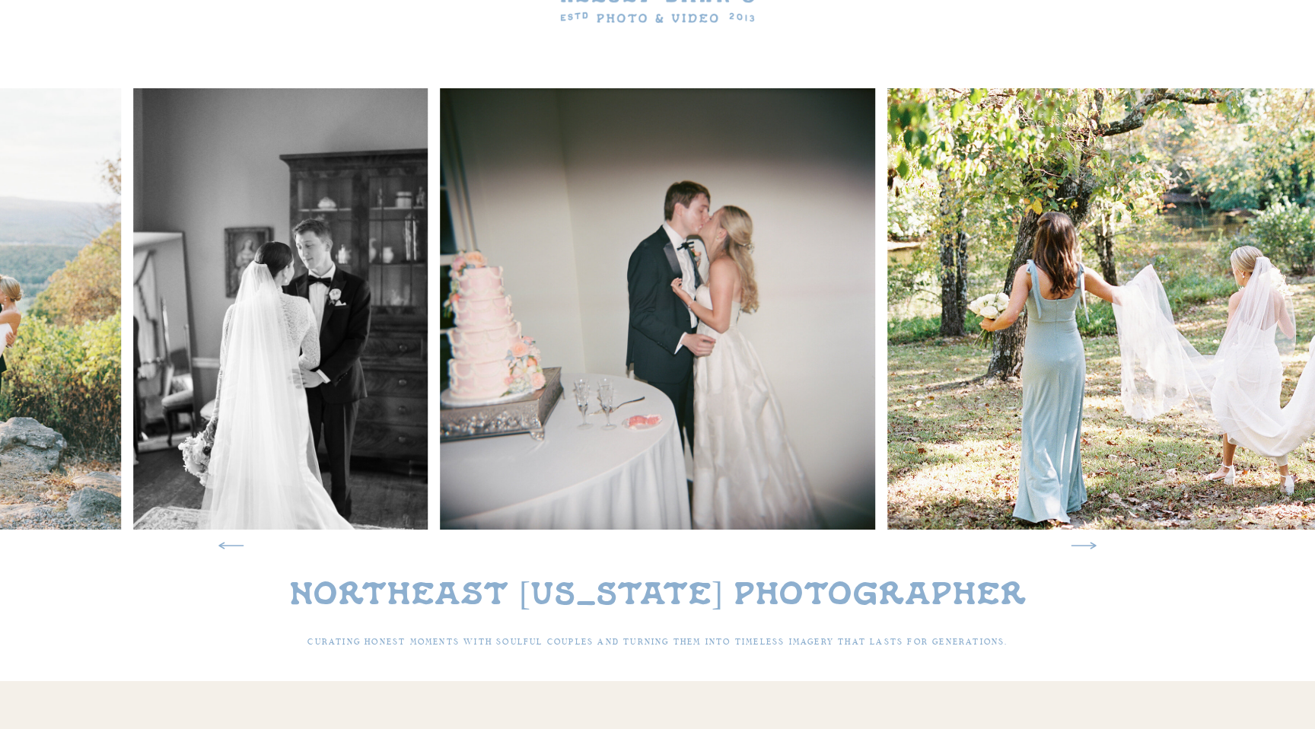
click at [1083, 548] on icon at bounding box center [1084, 546] width 32 height 32
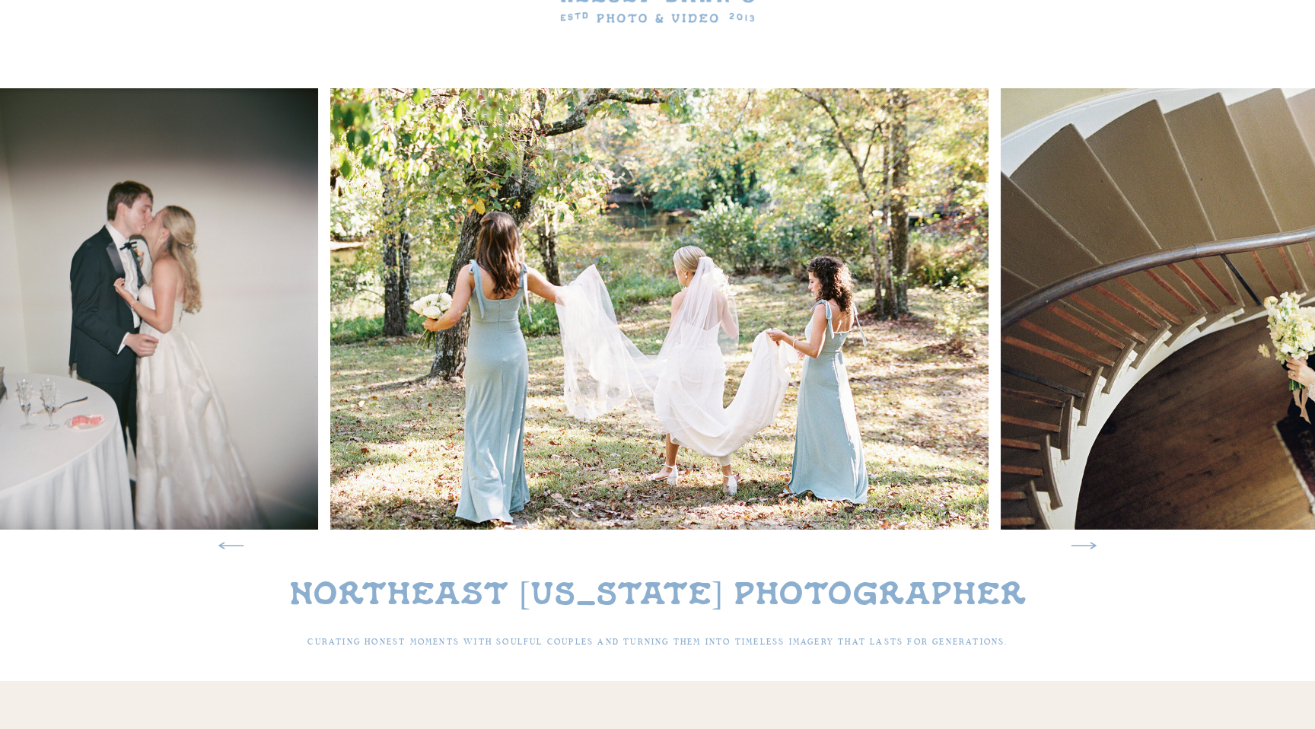
click at [1083, 548] on icon at bounding box center [1084, 546] width 32 height 32
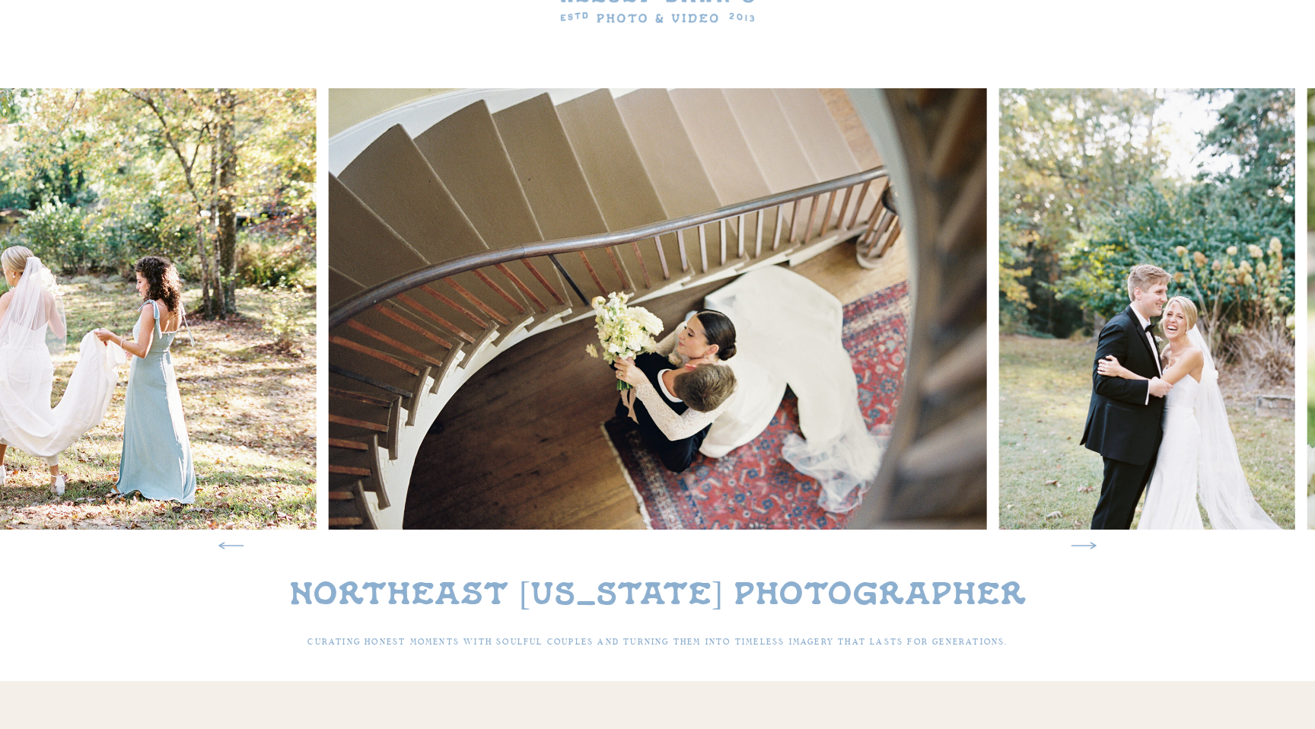
click at [1083, 548] on icon at bounding box center [1084, 546] width 32 height 32
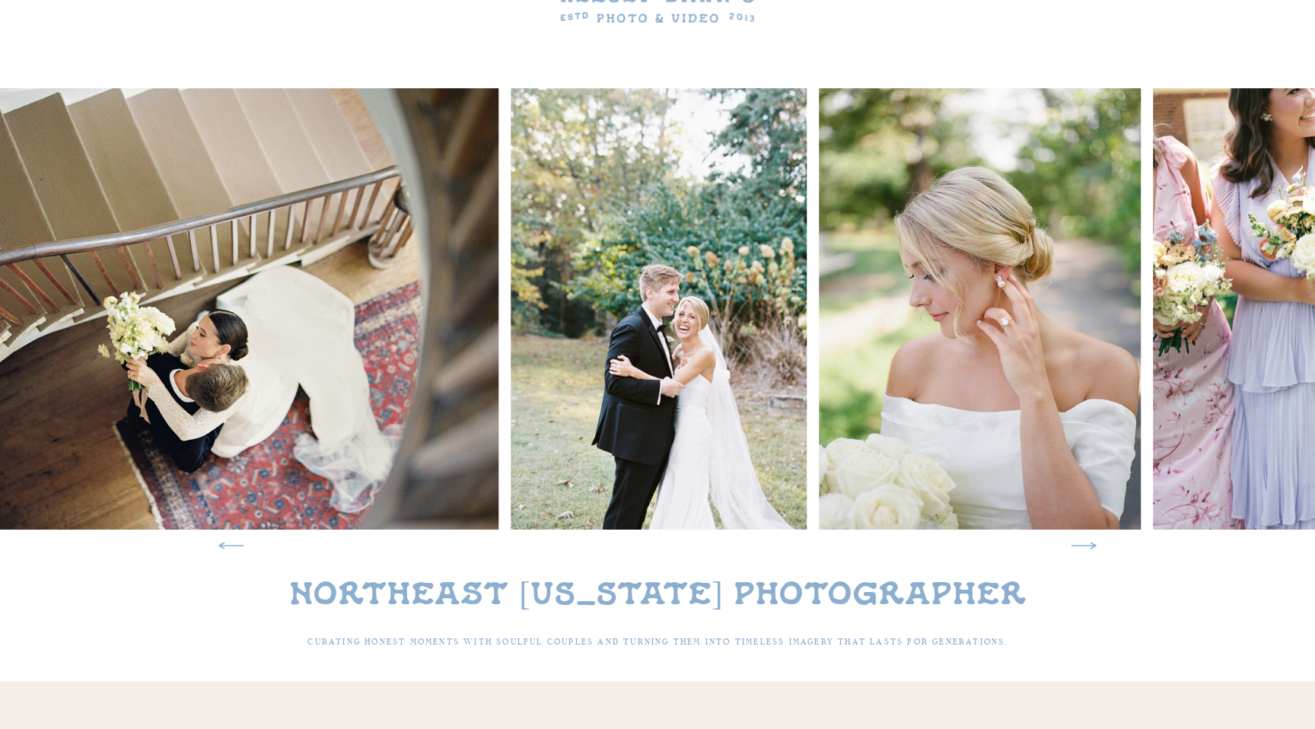
click at [1083, 548] on icon at bounding box center [1084, 546] width 32 height 32
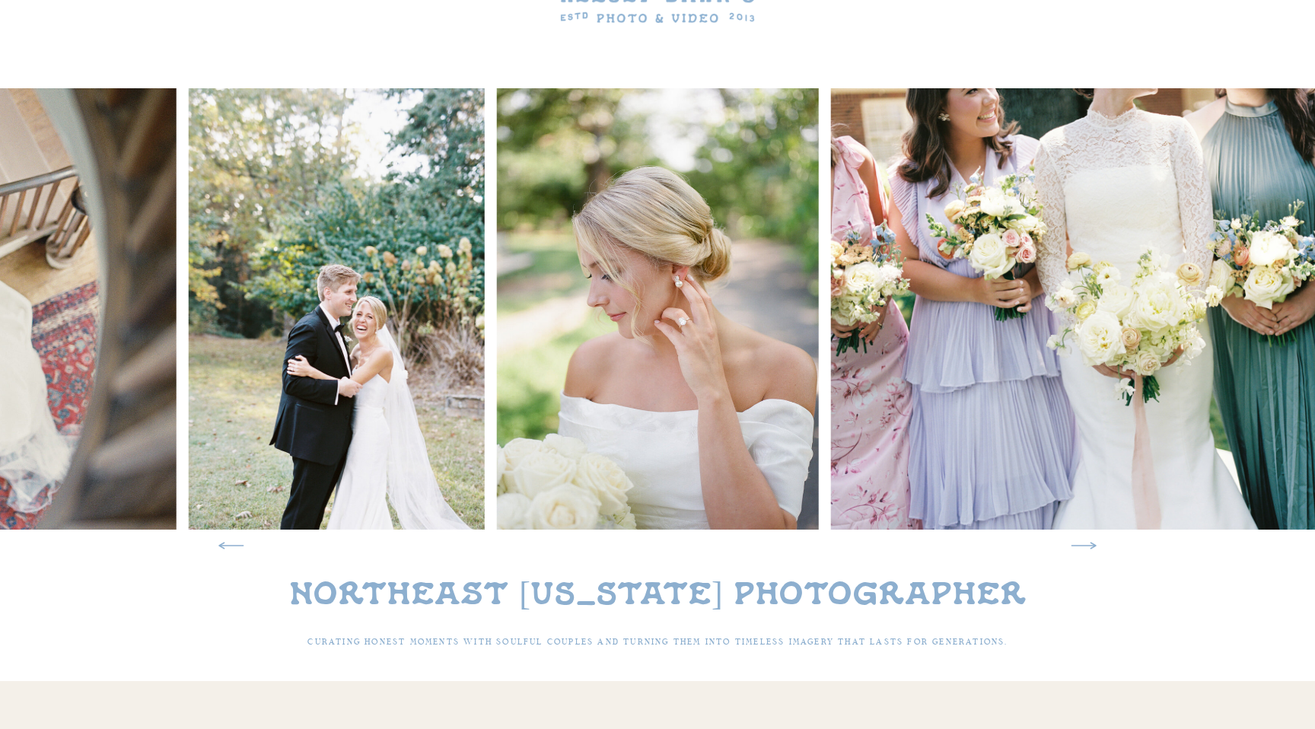
click at [1083, 548] on icon at bounding box center [1084, 546] width 32 height 32
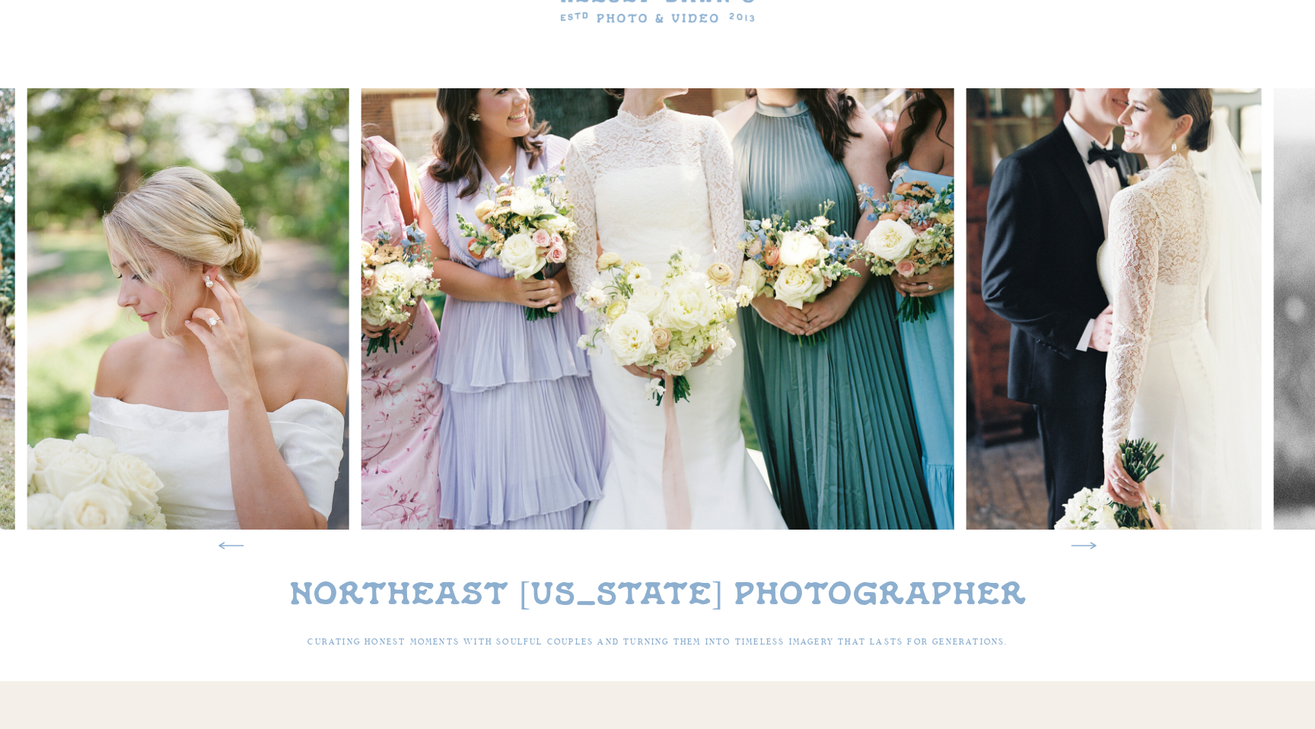
click at [1083, 548] on icon at bounding box center [1084, 546] width 32 height 32
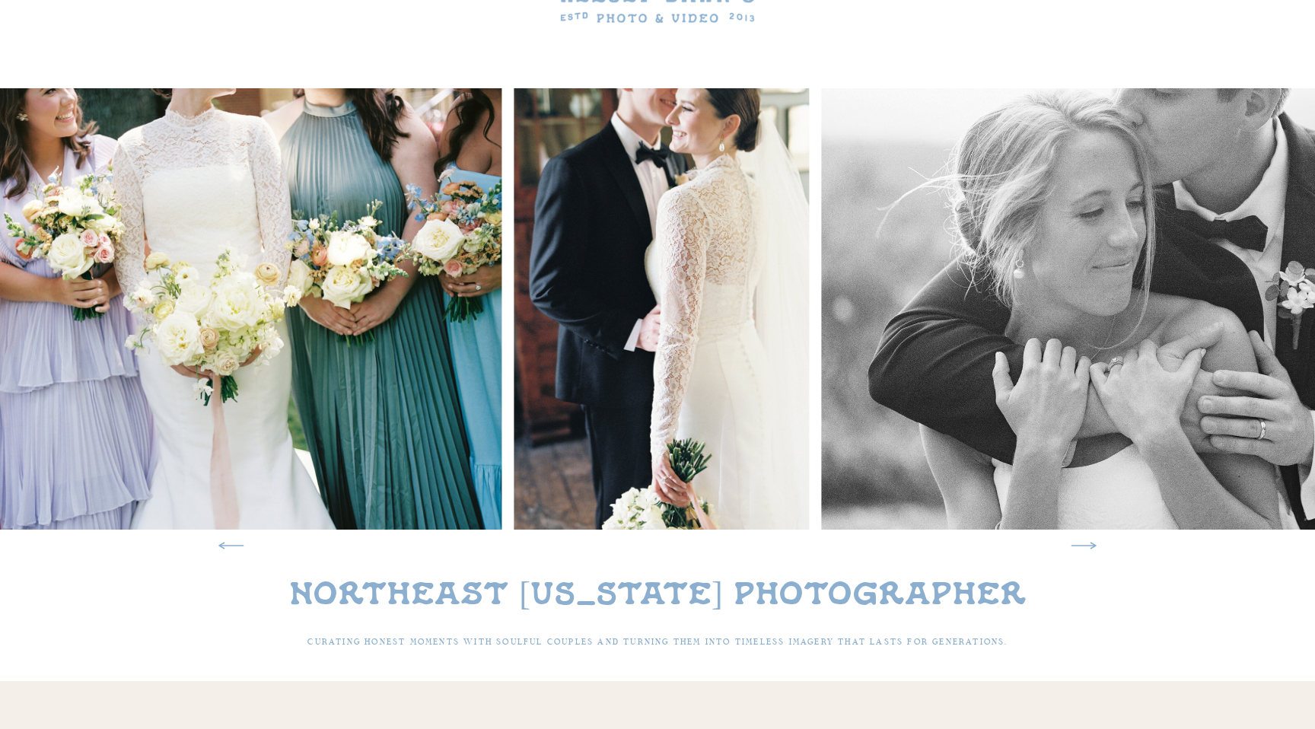
click at [1083, 548] on icon at bounding box center [1084, 546] width 32 height 32
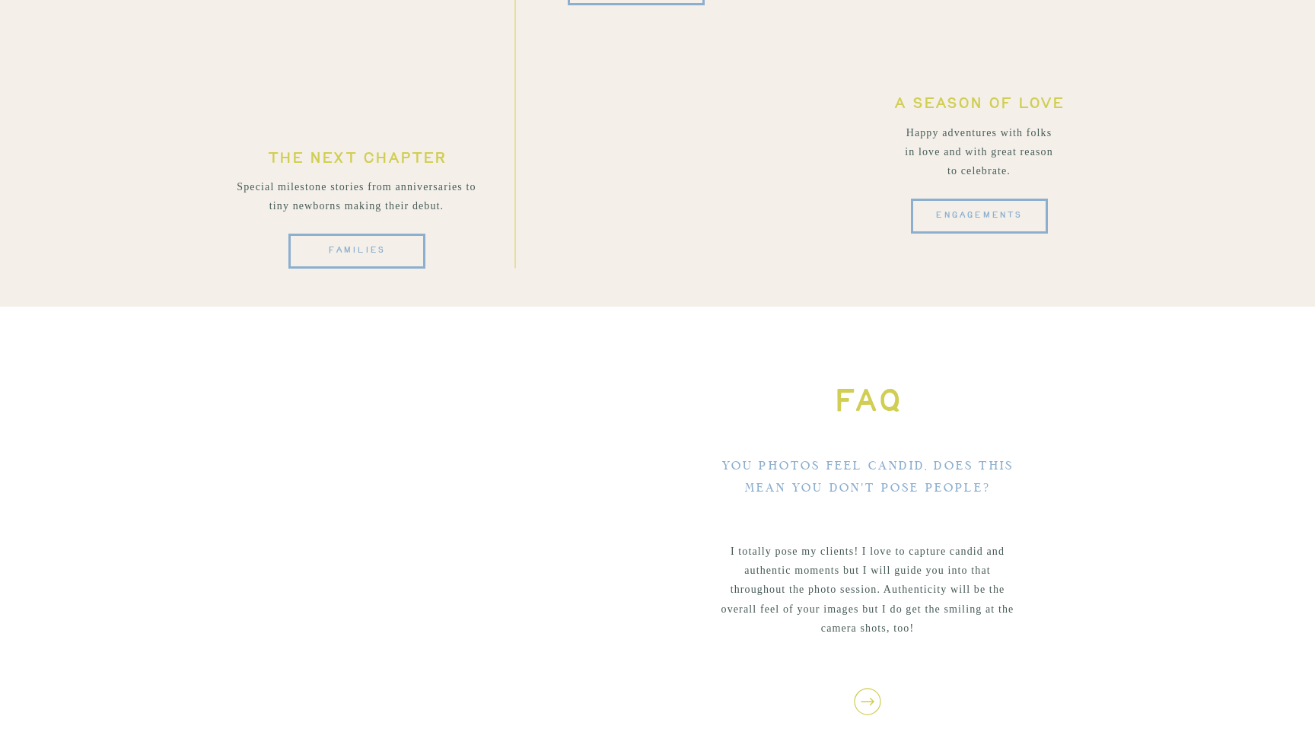
scroll to position [4755, 0]
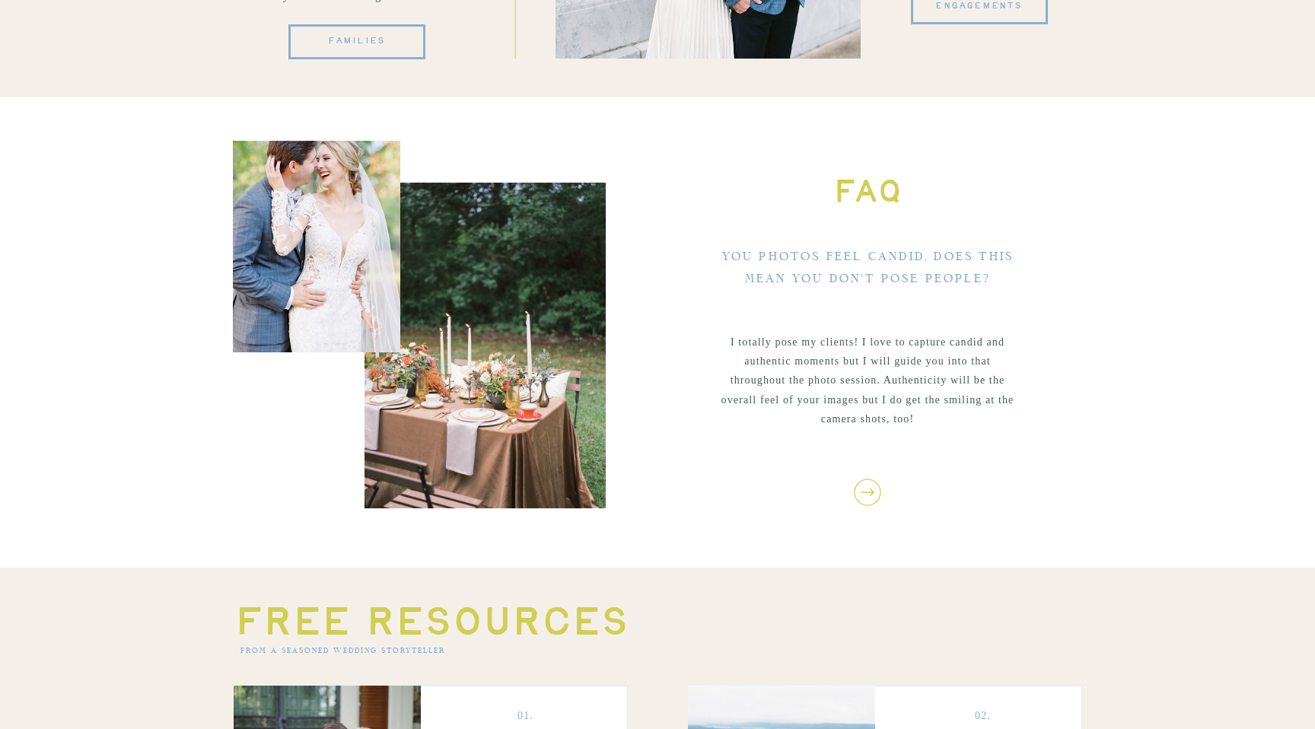
click at [854, 489] on icon at bounding box center [868, 493] width 32 height 32
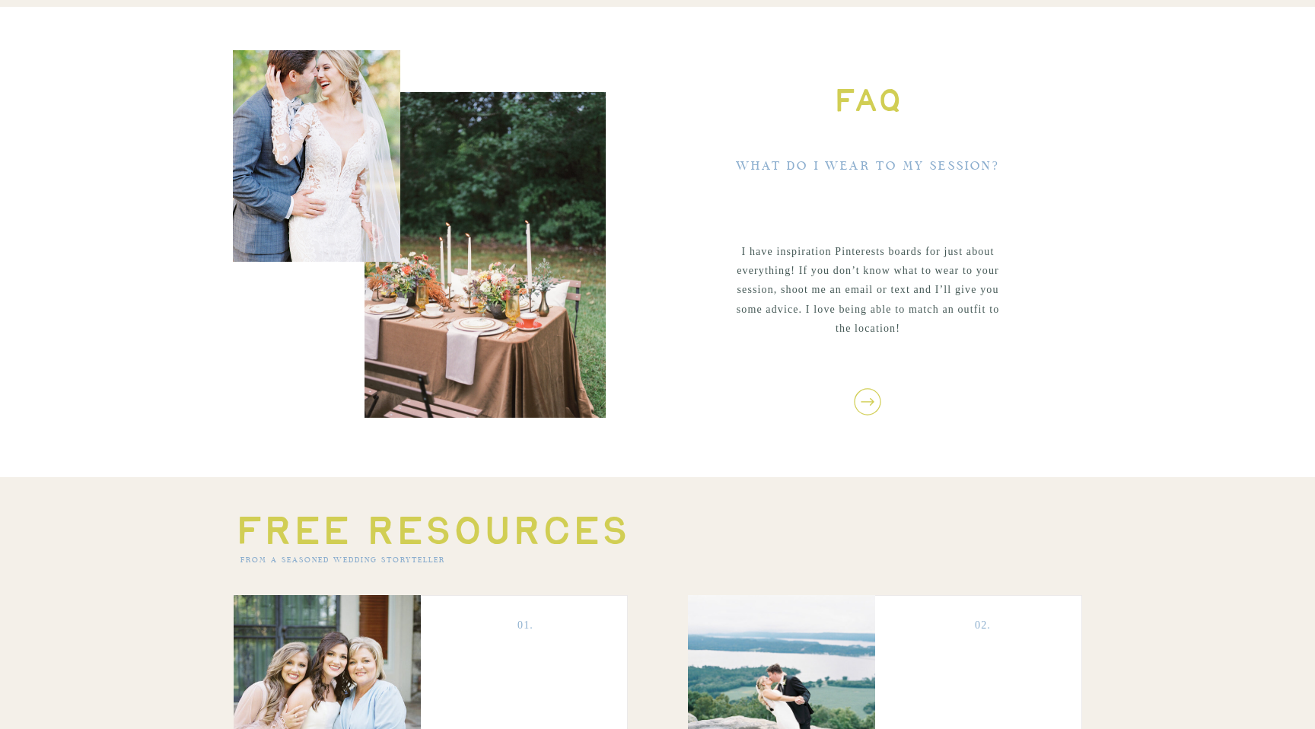
scroll to position [4852, 0]
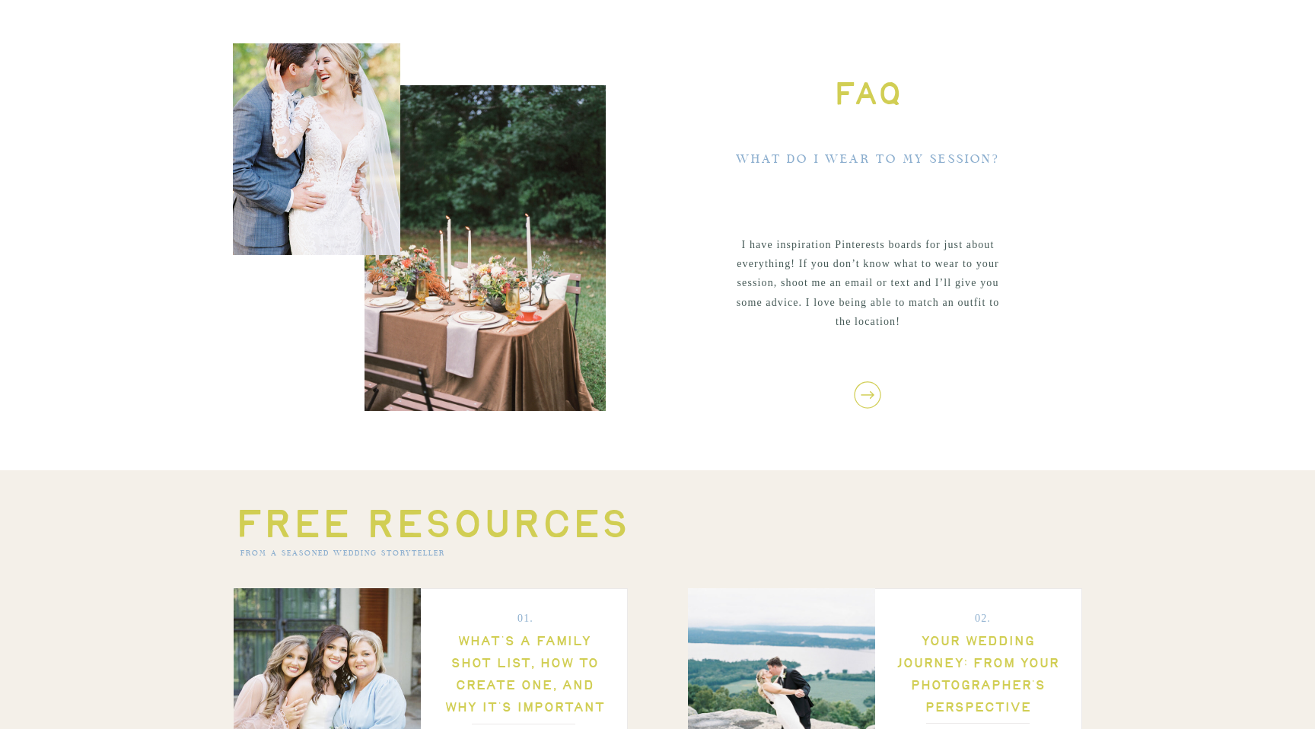
click at [871, 404] on icon at bounding box center [868, 395] width 32 height 32
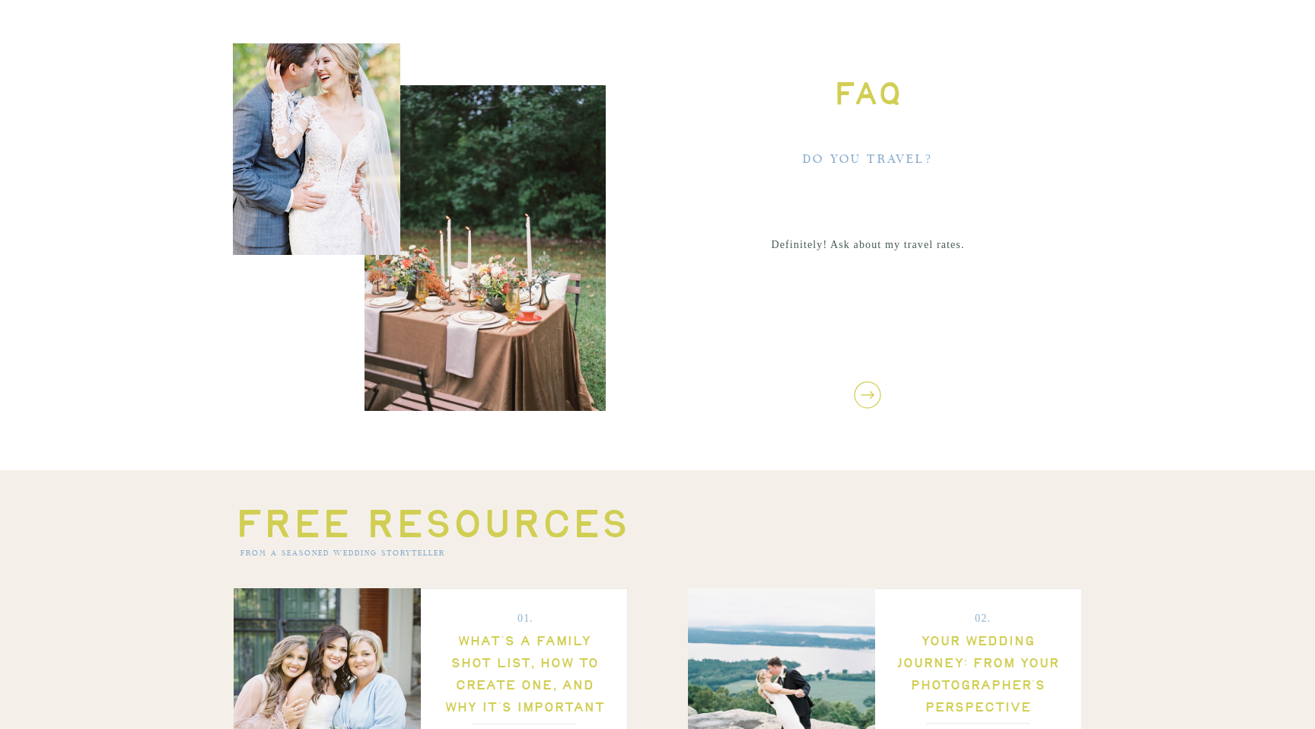
click at [871, 404] on icon at bounding box center [868, 395] width 32 height 32
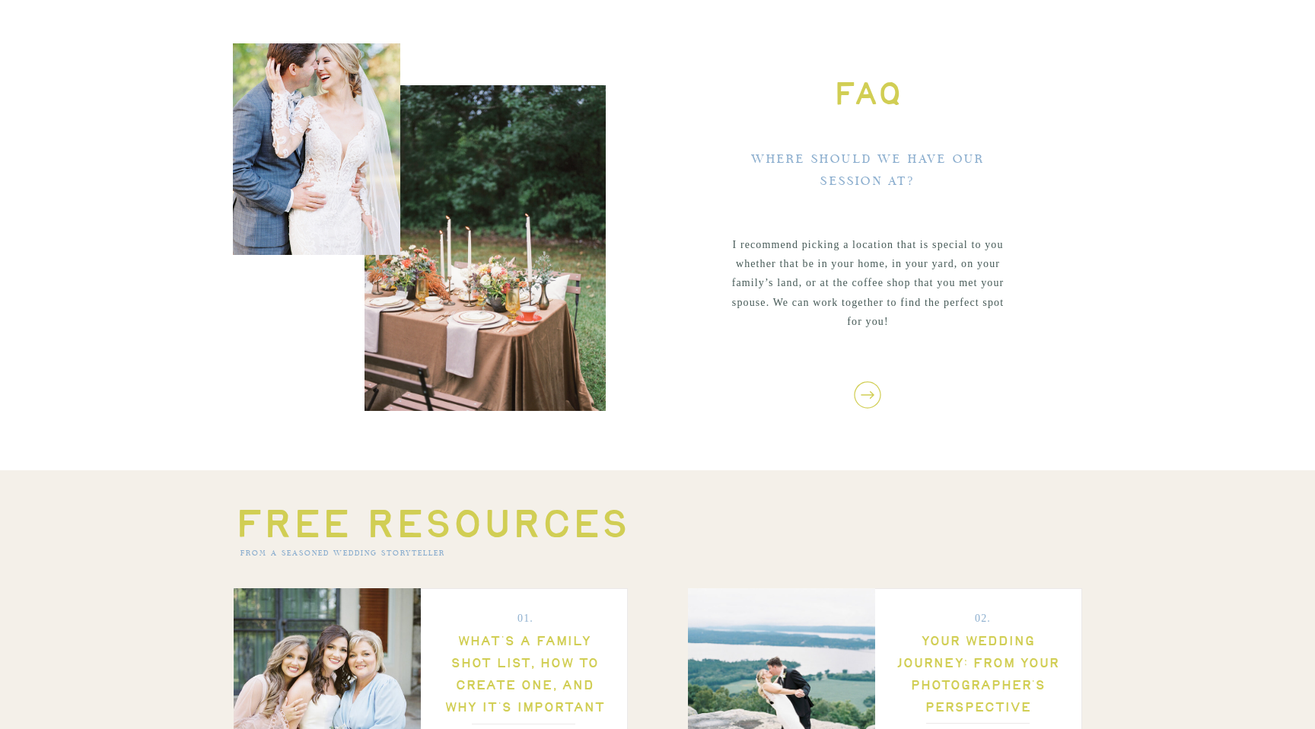
click at [871, 404] on icon at bounding box center [868, 395] width 32 height 32
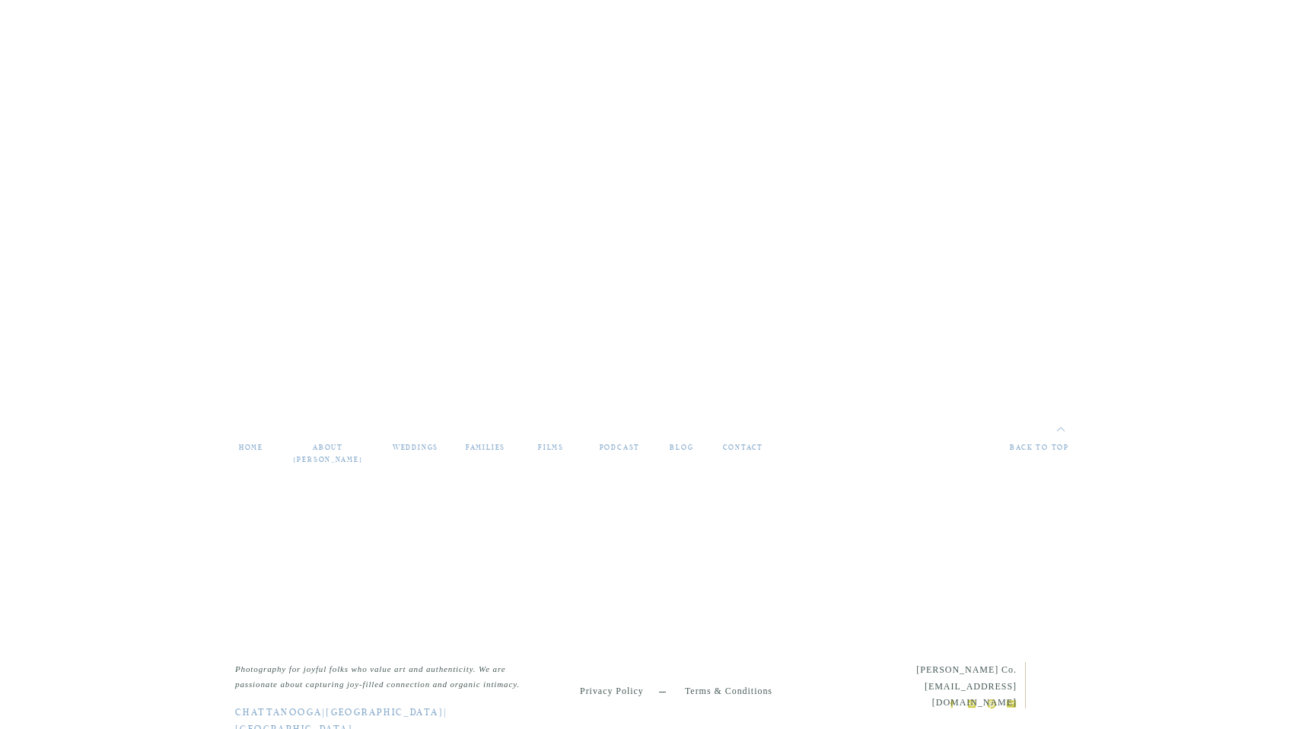
scroll to position [6564, 0]
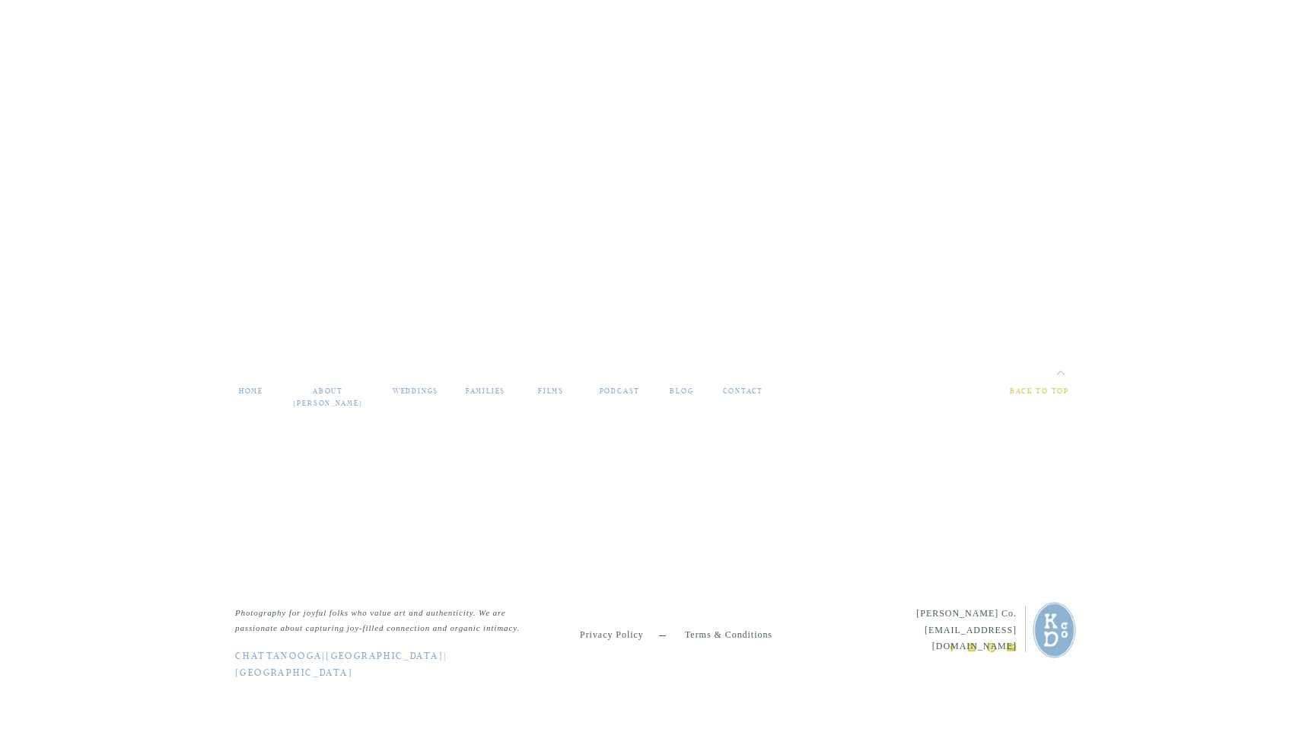
click at [1037, 395] on div "back to top" at bounding box center [1025, 392] width 90 height 13
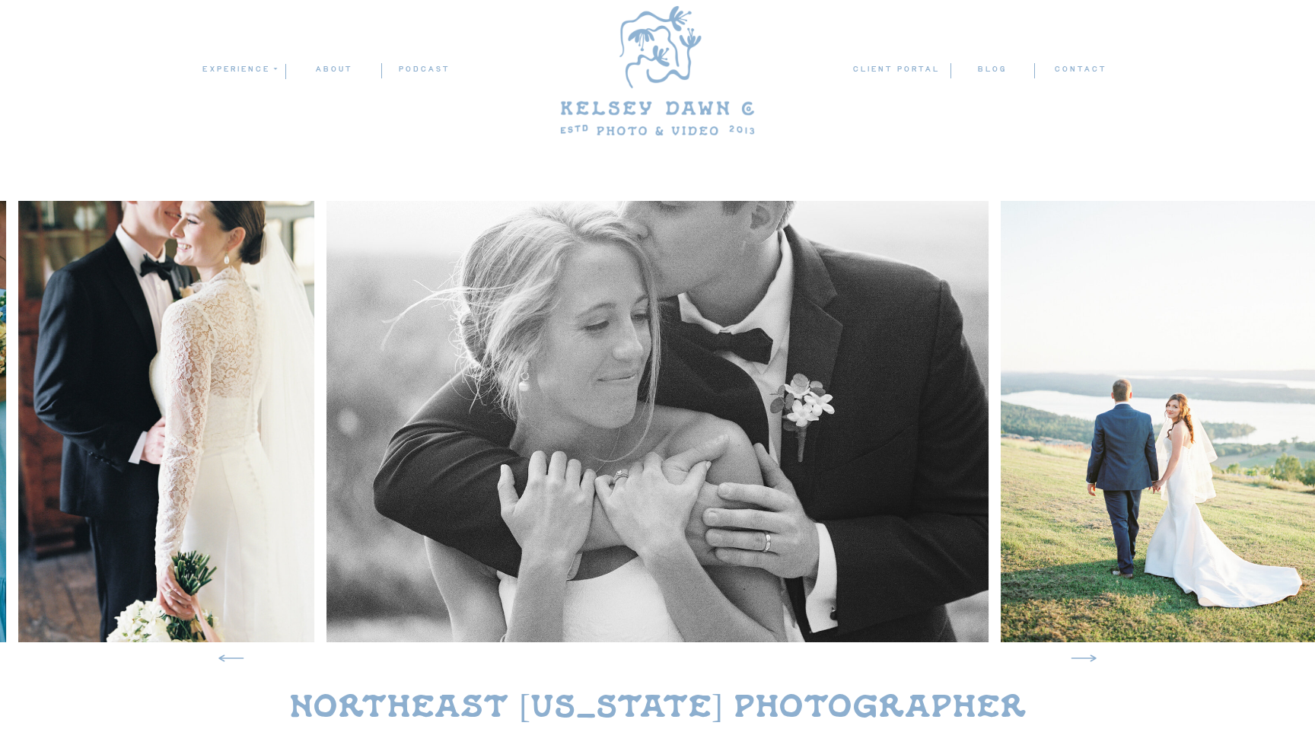
scroll to position [0, 0]
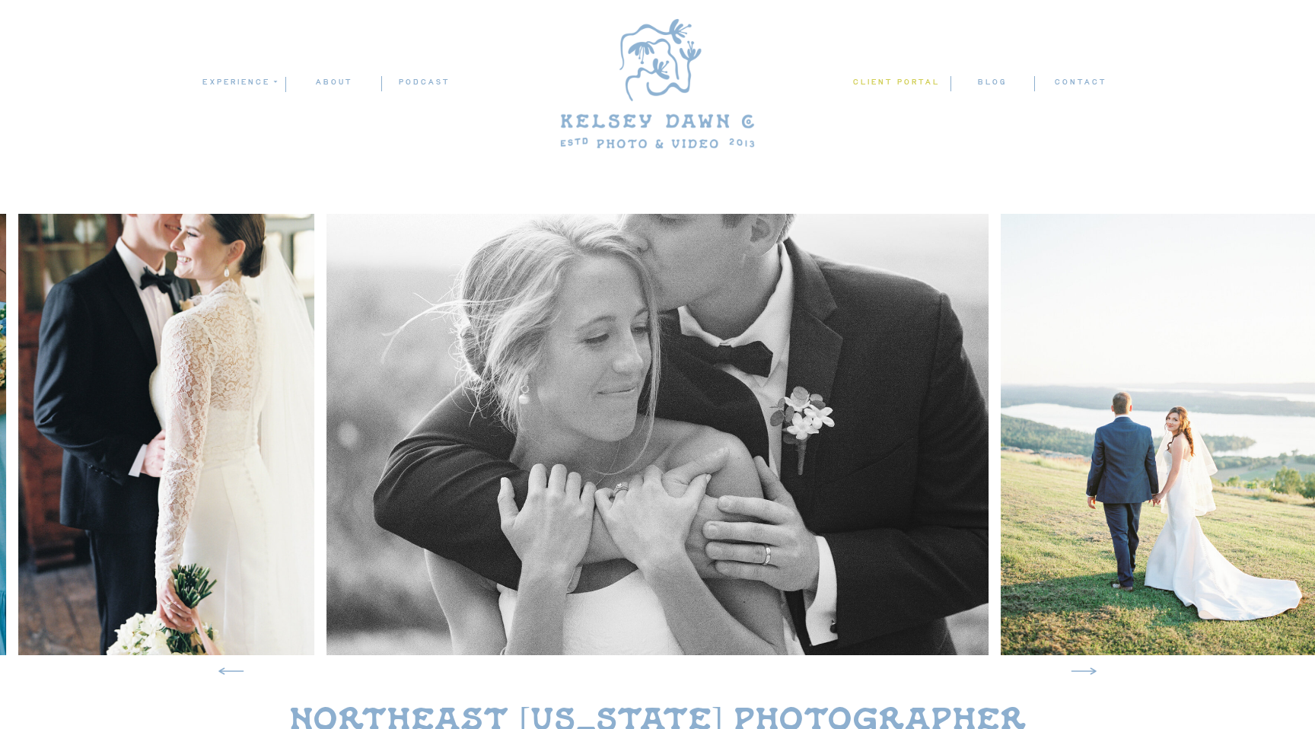
click at [909, 83] on nav "client portal" at bounding box center [898, 83] width 91 height 16
